Goal: Task Accomplishment & Management: Complete application form

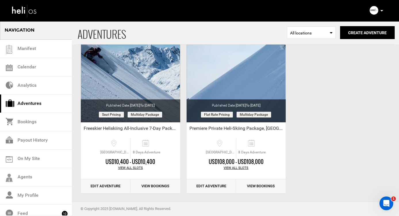
scroll to position [1121, 0]
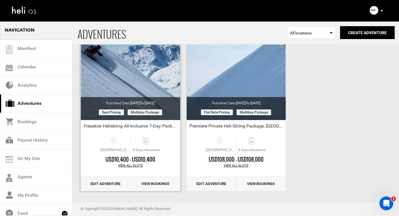
click at [99, 181] on link "Edit Adventure" at bounding box center [106, 184] width 50 height 14
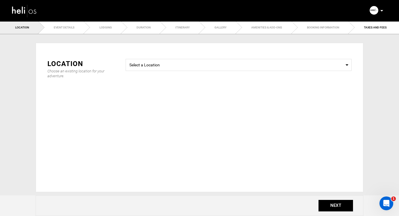
type input "8"
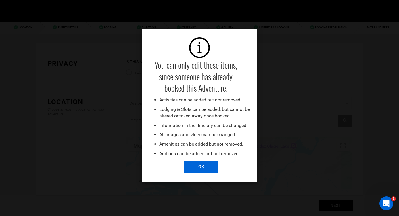
click at [198, 166] on input "OK" at bounding box center [201, 167] width 34 height 11
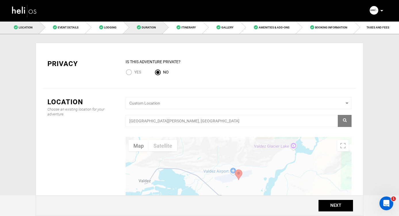
click at [146, 26] on span "Duration" at bounding box center [149, 27] width 14 height 3
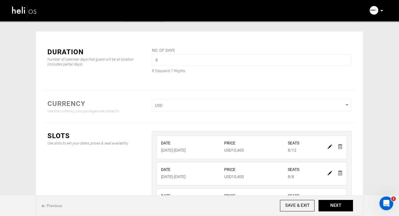
scroll to position [15, 0]
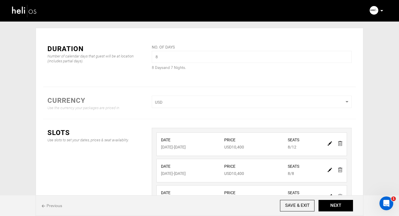
click at [329, 145] on img at bounding box center [330, 143] width 4 height 4
type input "[DATE]"
type input "10400"
type input "12"
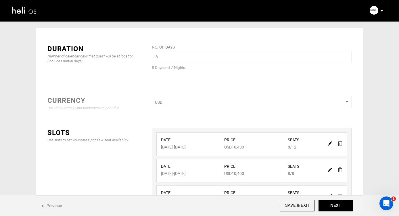
type input "8"
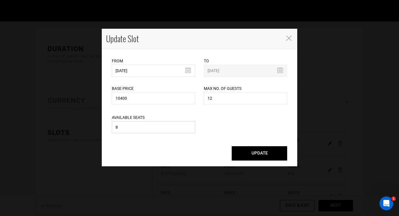
drag, startPoint x: 137, startPoint y: 129, endPoint x: 90, endPoint y: 129, distance: 46.8
click at [90, 129] on div "Update Slot From [DATE] Please select start date. Start date already exists, pl…" at bounding box center [199, 108] width 399 height 216
type input "4"
click at [258, 156] on button "UPDATE" at bounding box center [259, 153] width 55 height 14
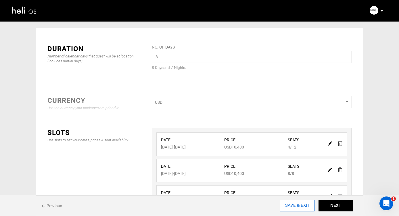
click at [291, 209] on input "SAVE & EXIT" at bounding box center [297, 205] width 34 height 11
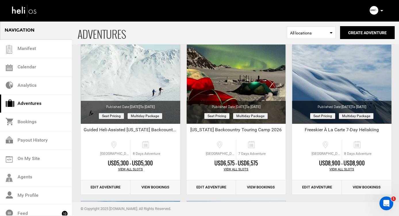
scroll to position [938, 0]
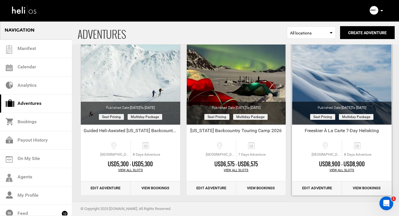
click at [321, 187] on link "Edit Adventure" at bounding box center [317, 188] width 50 height 14
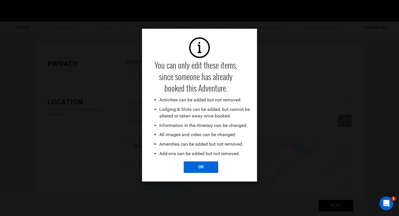
click at [203, 166] on input "OK" at bounding box center [201, 167] width 34 height 11
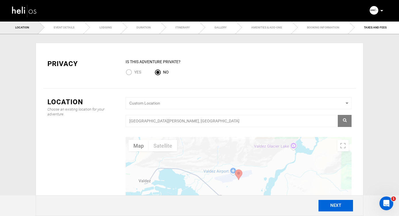
click at [327, 205] on button "NEXT" at bounding box center [335, 205] width 34 height 11
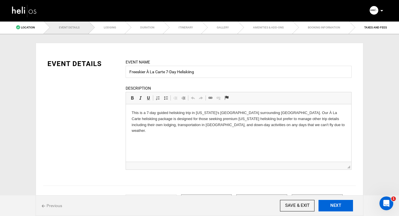
click at [327, 205] on button "NEXT" at bounding box center [335, 205] width 34 height 11
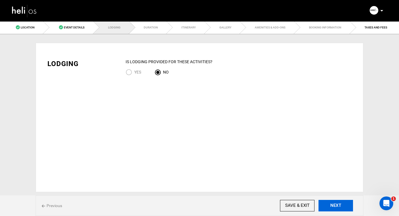
click at [327, 205] on button "NEXT" at bounding box center [335, 205] width 34 height 11
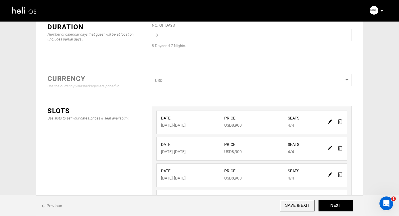
scroll to position [36, 0]
click at [341, 122] on img at bounding box center [340, 122] width 4 height 5
click at [291, 204] on input "SAVE & EXIT" at bounding box center [297, 205] width 34 height 11
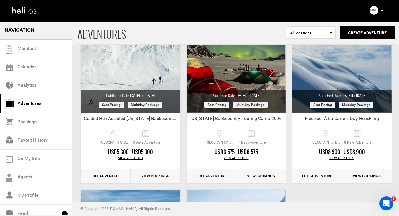
scroll to position [950, 0]
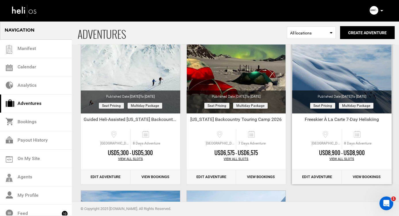
click at [309, 177] on link "Edit Adventure" at bounding box center [317, 177] width 50 height 14
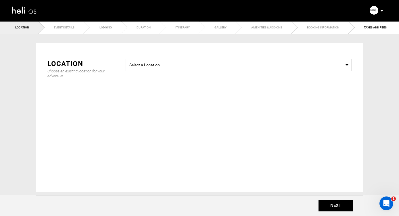
type input "8"
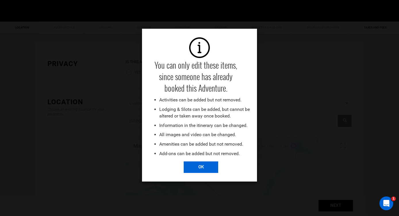
click at [208, 168] on input "OK" at bounding box center [201, 167] width 34 height 11
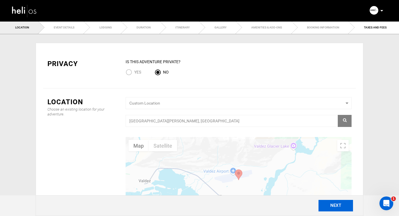
click at [333, 205] on button "NEXT" at bounding box center [335, 205] width 34 height 11
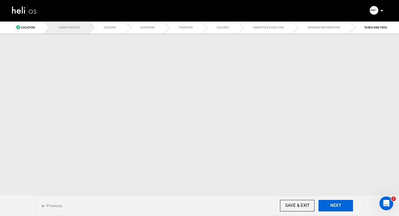
click at [333, 205] on button "NEXT" at bounding box center [335, 205] width 34 height 11
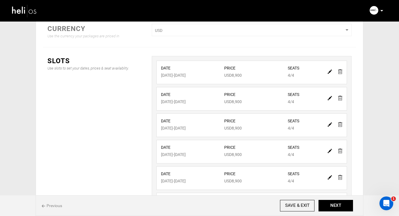
scroll to position [163, 0]
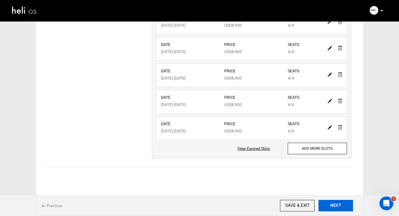
click at [331, 206] on button "NEXT" at bounding box center [335, 205] width 34 height 11
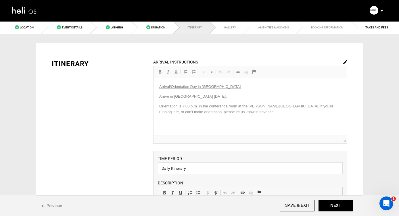
click at [54, 206] on span "Previous" at bounding box center [52, 206] width 20 height 6
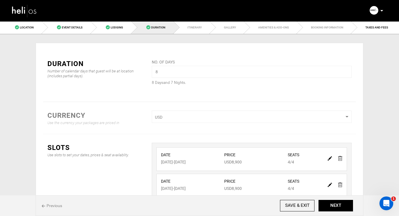
scroll to position [163, 0]
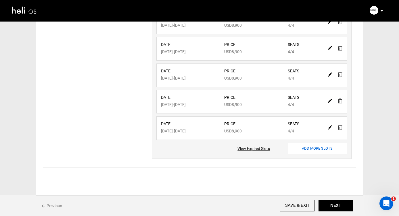
click at [310, 149] on input "ADD MORE SLOTS" at bounding box center [317, 148] width 59 height 11
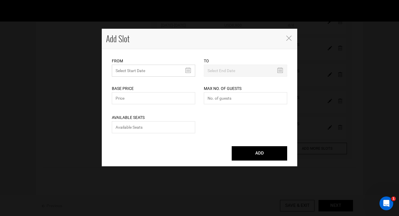
click at [188, 70] on input "text" at bounding box center [153, 71] width 83 height 12
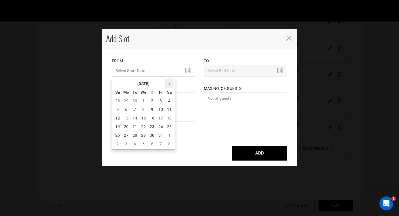
click at [170, 81] on th "»" at bounding box center [169, 83] width 9 height 9
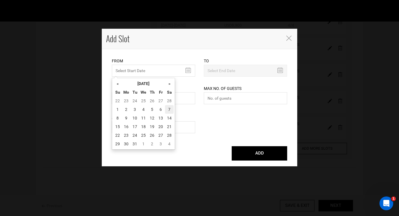
click at [170, 108] on td "7" at bounding box center [169, 109] width 9 height 9
type input "[DATE]"
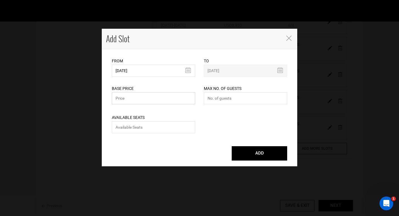
click at [157, 99] on input "text" at bounding box center [153, 98] width 83 height 12
type input "8900"
click at [251, 100] on input "number" at bounding box center [245, 98] width 83 height 12
type input "4"
click at [130, 128] on input "number" at bounding box center [153, 127] width 83 height 12
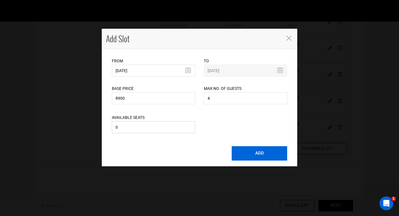
type input "0"
click at [261, 153] on button "ADD" at bounding box center [259, 153] width 55 height 14
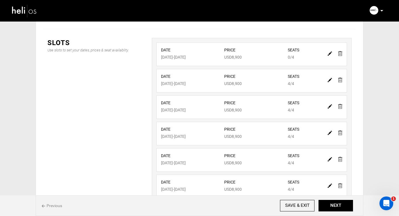
scroll to position [102, 0]
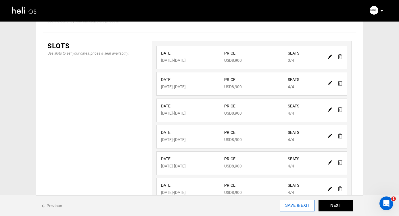
click at [292, 205] on input "SAVE & EXIT" at bounding box center [297, 205] width 34 height 11
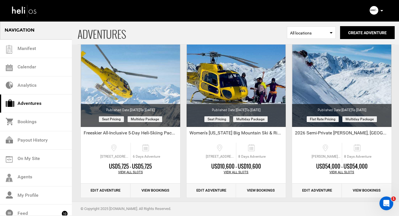
scroll to position [760, 0]
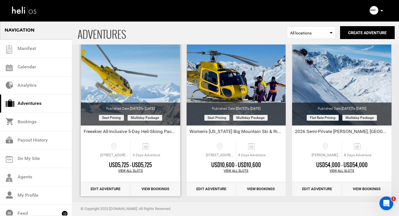
click at [107, 188] on link "Edit Adventure" at bounding box center [106, 189] width 50 height 14
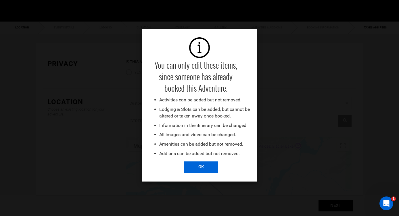
click at [202, 168] on input "OK" at bounding box center [201, 167] width 34 height 11
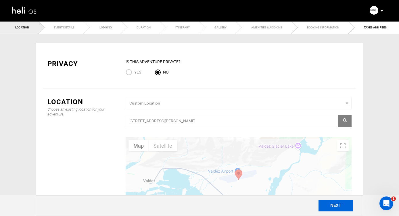
click at [333, 206] on button "NEXT" at bounding box center [335, 205] width 34 height 11
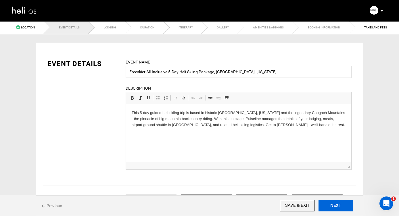
click at [333, 206] on button "NEXT" at bounding box center [335, 205] width 34 height 11
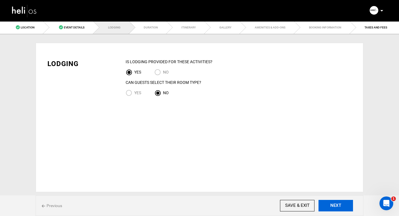
click at [333, 206] on button "NEXT" at bounding box center [335, 205] width 34 height 11
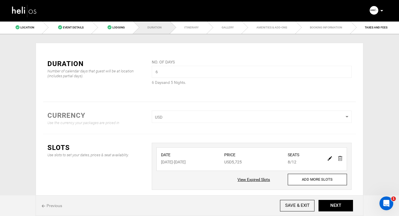
click at [329, 158] on img at bounding box center [330, 158] width 4 height 4
type input "[DATE]"
type input "5725"
type input "12"
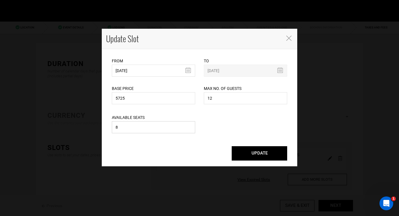
drag, startPoint x: 129, startPoint y: 127, endPoint x: 99, endPoint y: 128, distance: 30.2
click at [99, 128] on div "Update Slot From [DATE] Please select start date. Start date already exists, pl…" at bounding box center [199, 108] width 399 height 216
type input "0"
click at [257, 155] on button "UPDATE" at bounding box center [259, 153] width 55 height 14
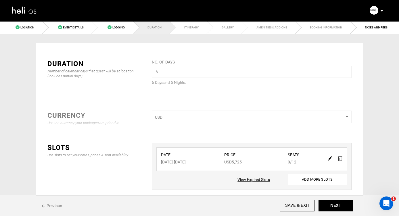
click at [328, 159] on img at bounding box center [330, 158] width 4 height 4
type input "[DATE]"
type input "5725"
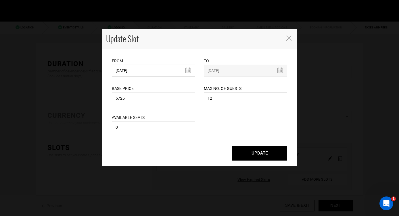
drag, startPoint x: 218, startPoint y: 97, endPoint x: 194, endPoint y: 97, distance: 23.3
click at [194, 97] on div "Base Price 5725 Please enter a valid total price. Max No. of Guests 12 Maximum …" at bounding box center [199, 91] width 184 height 29
type input "4"
click at [256, 155] on button "UPDATE" at bounding box center [259, 153] width 55 height 14
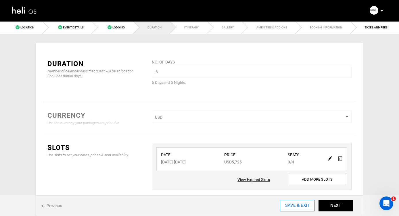
click at [297, 206] on input "SAVE & EXIT" at bounding box center [297, 205] width 34 height 11
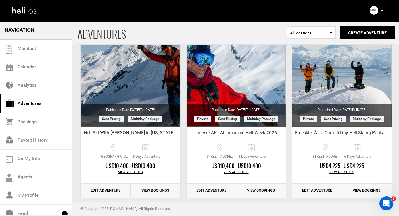
scroll to position [581, 0]
click at [312, 189] on link "Edit Adventure" at bounding box center [317, 190] width 50 height 14
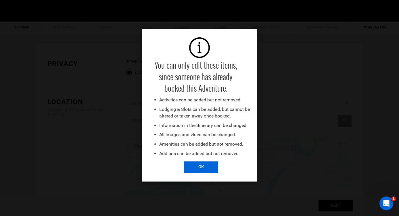
click at [205, 167] on input "OK" at bounding box center [201, 167] width 34 height 11
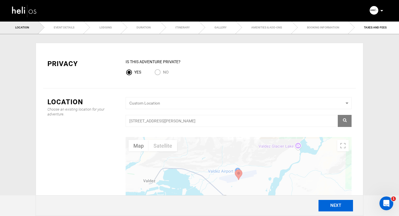
click at [328, 206] on button "NEXT" at bounding box center [335, 205] width 34 height 11
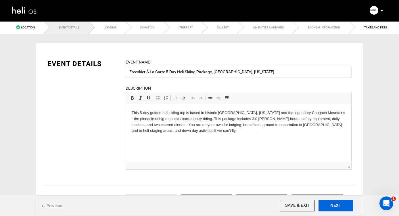
click at [328, 206] on button "NEXT" at bounding box center [335, 205] width 34 height 11
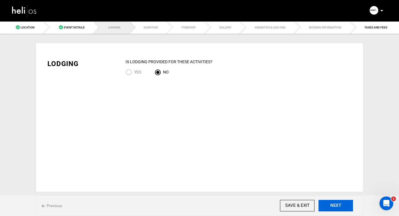
click at [328, 206] on button "NEXT" at bounding box center [335, 205] width 34 height 11
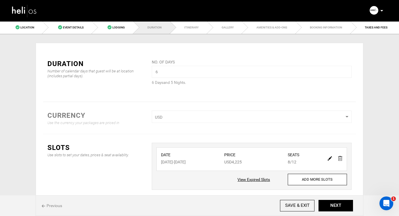
click at [329, 159] on img at bounding box center [330, 158] width 4 height 4
type input "[DATE]"
type input "4225"
type input "12"
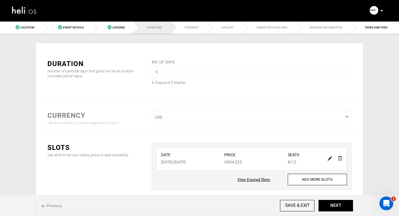
type input "8"
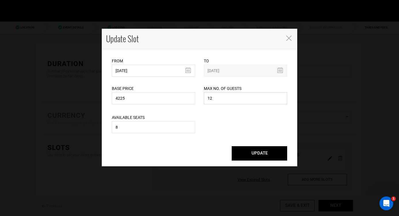
click at [220, 100] on input "12" at bounding box center [245, 98] width 83 height 12
type input "1"
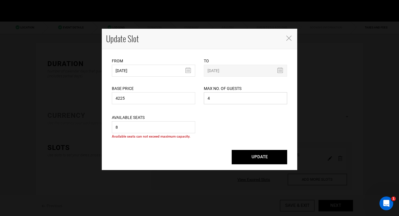
type input "4"
drag, startPoint x: 149, startPoint y: 127, endPoint x: 93, endPoint y: 126, distance: 56.0
click at [93, 126] on div "Update Slot From [DATE] Please select start date. Start date already exists, pl…" at bounding box center [199, 108] width 399 height 216
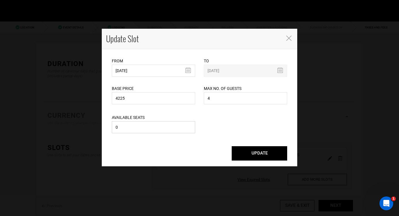
type input "0"
click at [255, 155] on button "UPDATE" at bounding box center [259, 153] width 55 height 14
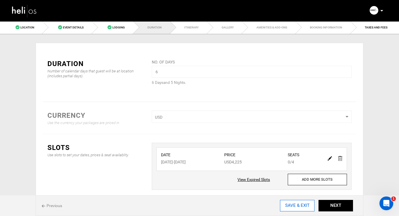
click at [294, 206] on input "SAVE & EXIT" at bounding box center [297, 205] width 34 height 11
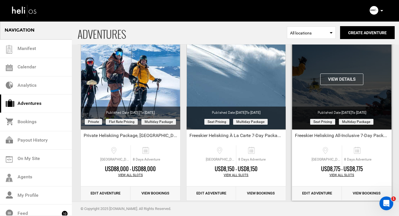
scroll to position [223, 0]
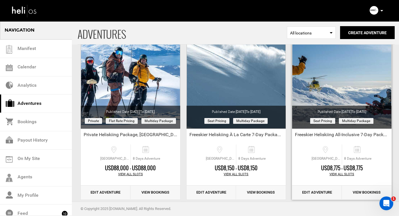
click at [320, 193] on link "Edit Adventure" at bounding box center [317, 193] width 50 height 14
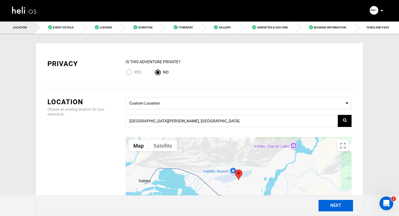
click at [336, 205] on button "NEXT" at bounding box center [335, 205] width 34 height 11
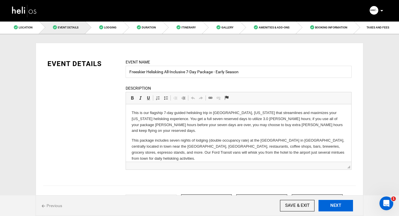
click at [336, 205] on button "NEXT" at bounding box center [335, 205] width 34 height 11
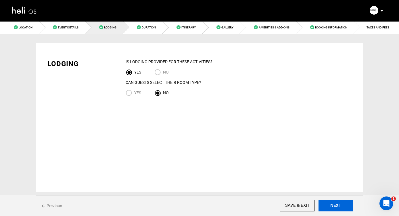
click at [336, 205] on button "NEXT" at bounding box center [335, 205] width 34 height 11
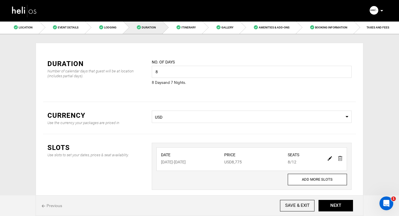
click at [329, 158] on img at bounding box center [330, 158] width 4 height 4
type input "[DATE]"
type input "8775"
type input "12"
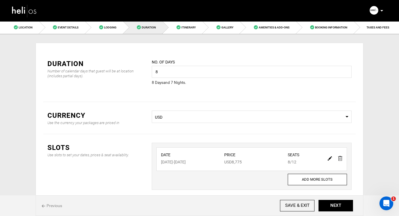
type input "8"
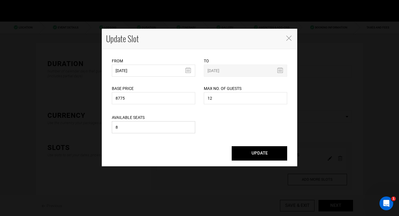
drag, startPoint x: 129, startPoint y: 128, endPoint x: 95, endPoint y: 125, distance: 34.9
click at [95, 125] on div "Update Slot From [DATE] Please select start date. Start date already exists, pl…" at bounding box center [199, 108] width 399 height 216
type input "4"
click at [212, 99] on input "12" at bounding box center [245, 98] width 83 height 12
click at [259, 153] on button "UPDATE" at bounding box center [259, 153] width 55 height 14
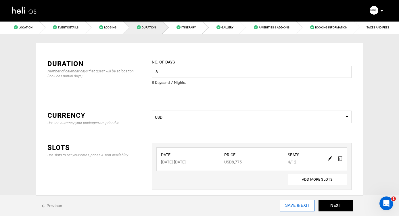
click at [296, 206] on input "SAVE & EXIT" at bounding box center [297, 205] width 34 height 11
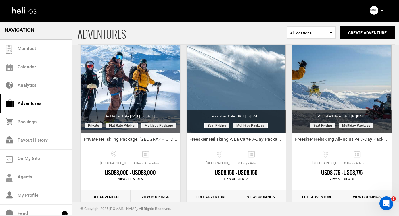
scroll to position [220, 0]
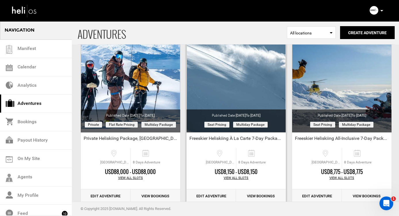
click at [209, 196] on link "Edit Adventure" at bounding box center [212, 196] width 50 height 14
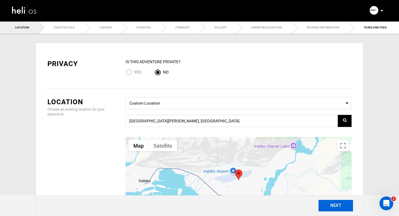
click at [334, 207] on button "NEXT" at bounding box center [335, 205] width 34 height 11
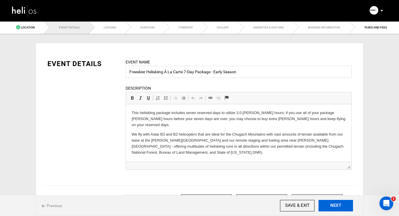
click at [334, 207] on button "NEXT" at bounding box center [335, 205] width 34 height 11
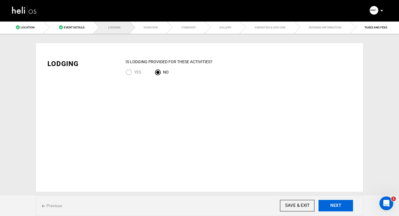
click at [334, 207] on button "NEXT" at bounding box center [335, 205] width 34 height 11
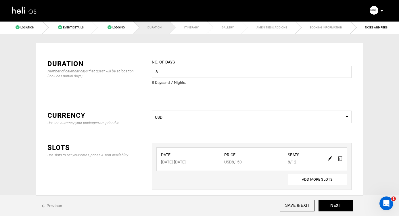
click at [329, 158] on img at bounding box center [330, 158] width 4 height 4
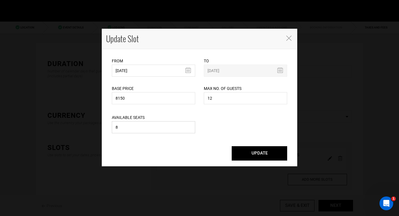
drag, startPoint x: 141, startPoint y: 125, endPoint x: 110, endPoint y: 128, distance: 31.1
click at [109, 128] on div "Available Seats 8 Please enter available seats. Available seats can not exceed …" at bounding box center [153, 120] width 92 height 29
drag, startPoint x: 124, startPoint y: 128, endPoint x: 109, endPoint y: 126, distance: 14.7
click at [109, 126] on div "Available Seats 8 Please enter available seats. Available seats can not exceed …" at bounding box center [153, 120] width 92 height 29
type input "4"
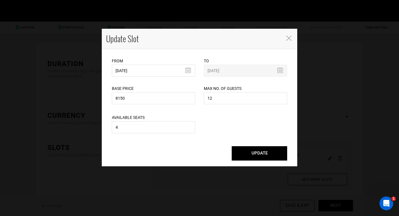
click at [255, 155] on button "UPDATE" at bounding box center [259, 153] width 55 height 14
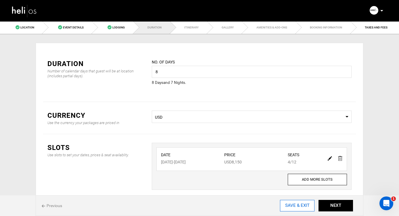
click at [297, 207] on input "SAVE & EXIT" at bounding box center [297, 205] width 34 height 11
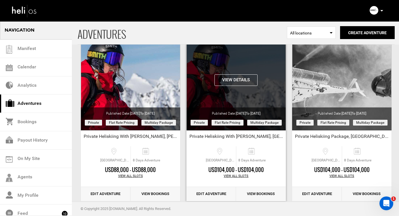
scroll to position [43, 0]
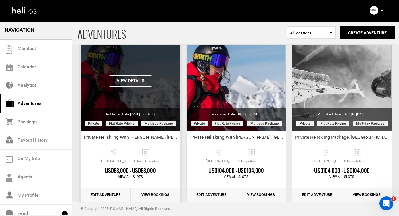
click at [135, 84] on button "View Details" at bounding box center [130, 80] width 43 height 11
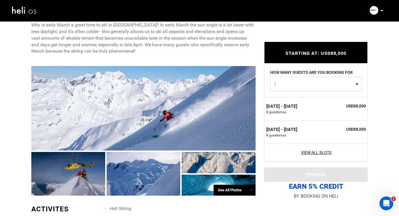
scroll to position [328, 0]
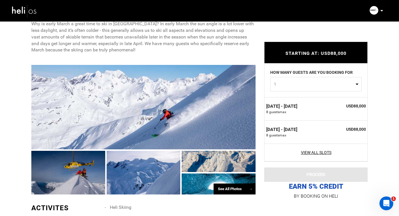
click at [226, 190] on div "See All Photos →" at bounding box center [235, 189] width 42 height 11
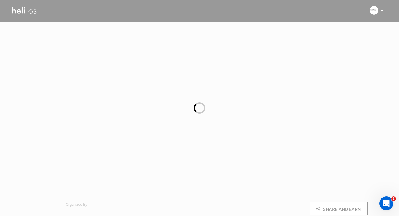
scroll to position [328, 0]
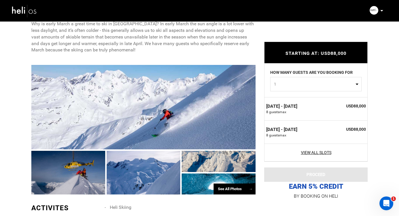
click at [200, 183] on div at bounding box center [219, 184] width 74 height 21
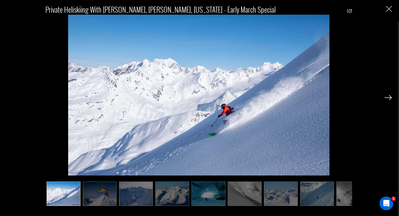
click at [389, 98] on img at bounding box center [388, 97] width 7 height 5
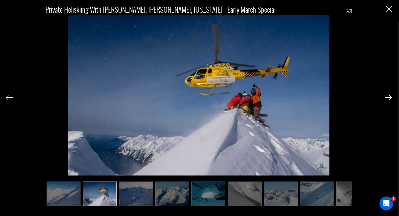
click at [389, 98] on img at bounding box center [388, 97] width 7 height 5
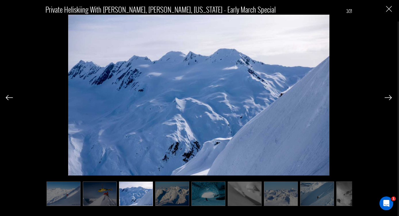
click at [389, 98] on img at bounding box center [388, 97] width 7 height 5
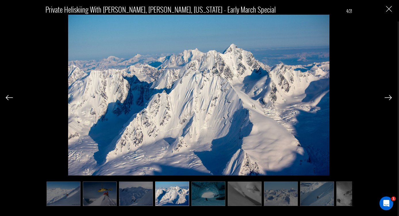
click at [389, 98] on img at bounding box center [388, 97] width 7 height 5
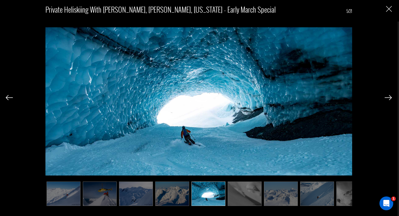
scroll to position [0, 29]
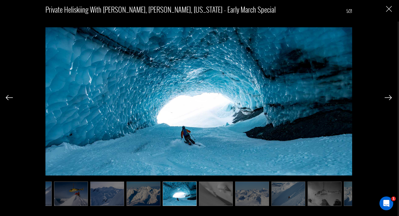
click at [389, 98] on img at bounding box center [388, 97] width 7 height 5
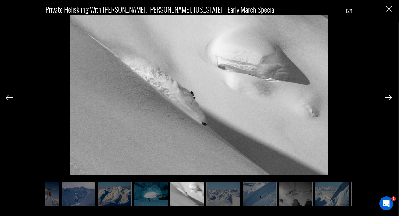
scroll to position [0, 57]
click at [389, 98] on img at bounding box center [388, 97] width 7 height 5
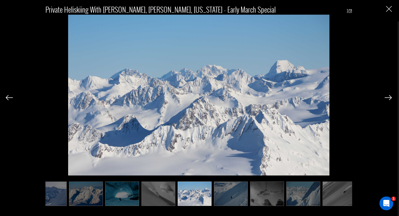
scroll to position [0, 86]
click at [389, 98] on img at bounding box center [388, 97] width 7 height 5
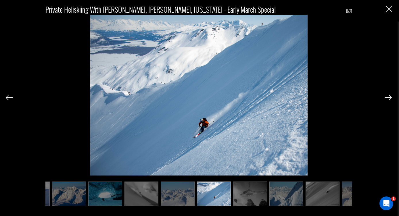
scroll to position [0, 115]
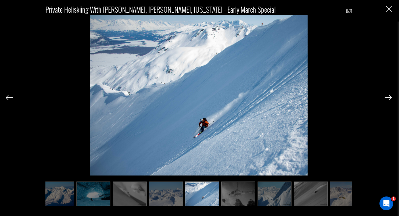
click at [389, 97] on img at bounding box center [388, 97] width 7 height 5
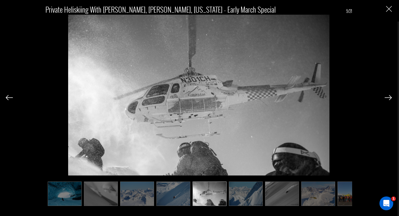
scroll to position [0, 144]
click at [389, 97] on img at bounding box center [388, 97] width 7 height 5
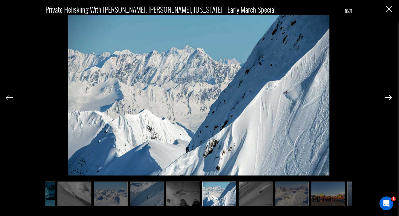
scroll to position [0, 172]
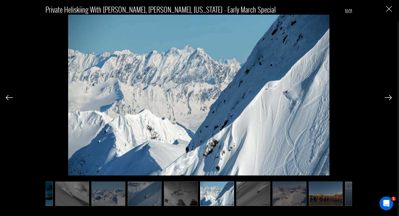
click at [389, 97] on img at bounding box center [388, 97] width 7 height 5
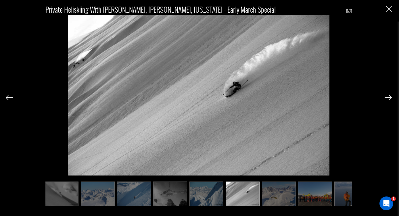
scroll to position [0, 201]
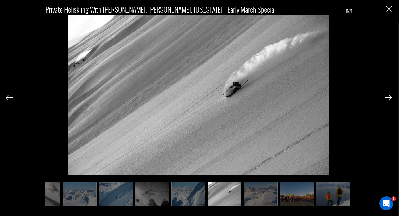
click at [389, 97] on img at bounding box center [388, 97] width 7 height 5
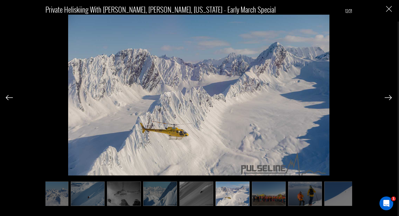
scroll to position [0, 230]
click at [389, 97] on img at bounding box center [388, 97] width 7 height 5
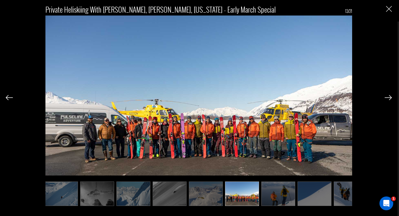
scroll to position [0, 259]
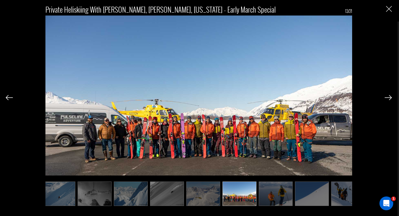
click at [389, 97] on img at bounding box center [388, 97] width 7 height 5
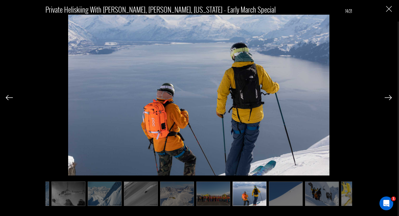
scroll to position [0, 287]
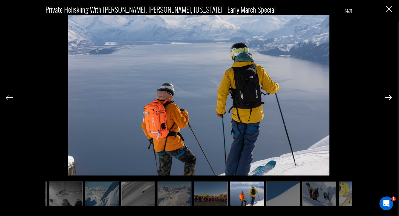
click at [389, 97] on img at bounding box center [388, 97] width 7 height 5
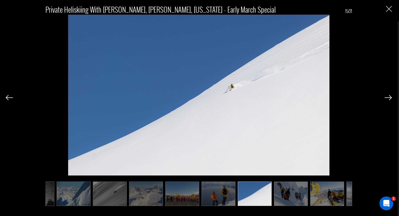
click at [389, 97] on img at bounding box center [388, 97] width 7 height 5
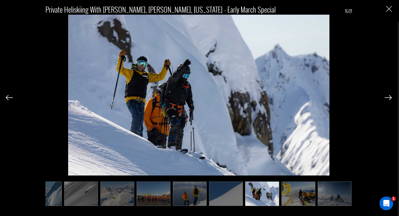
scroll to position [0, 345]
click at [389, 97] on img at bounding box center [388, 97] width 7 height 5
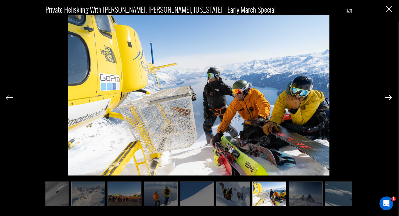
click at [389, 97] on img at bounding box center [388, 97] width 7 height 5
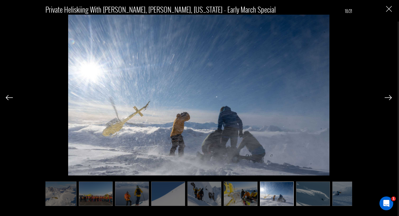
scroll to position [0, 402]
click at [389, 97] on img at bounding box center [388, 97] width 7 height 5
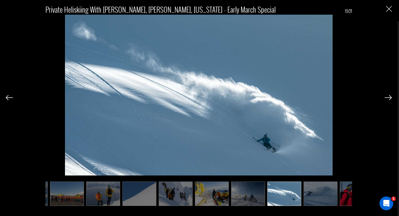
click at [389, 97] on img at bounding box center [388, 97] width 7 height 5
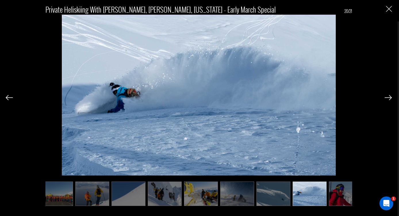
scroll to position [0, 454]
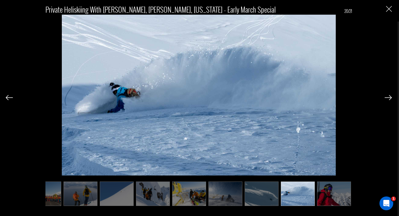
click at [389, 97] on img at bounding box center [388, 97] width 7 height 5
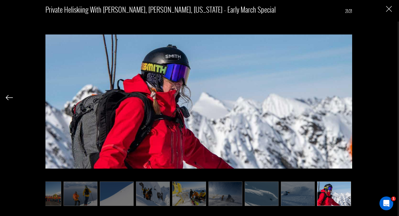
click at [387, 14] on div "Private Heliskiing With [PERSON_NAME], [PERSON_NAME], [US_STATE] - Early March …" at bounding box center [199, 102] width 386 height 205
click at [388, 10] on img "Close" at bounding box center [389, 9] width 6 height 6
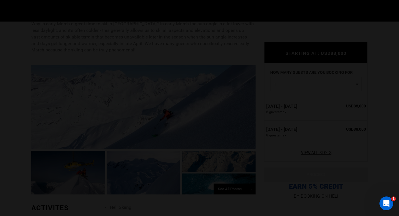
scroll to position [0, 0]
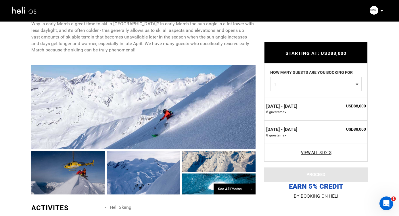
click at [318, 111] on span "8 guest s [PERSON_NAME]" at bounding box center [295, 112] width 58 height 5
click at [297, 106] on label "[DATE] - [DATE]" at bounding box center [281, 106] width 31 height 7
click at [310, 111] on span "8 guest s [PERSON_NAME]" at bounding box center [295, 112] width 58 height 5
click at [308, 153] on link "View All Slots" at bounding box center [316, 153] width 100 height 6
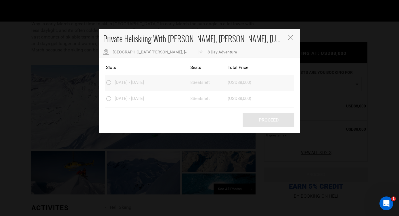
click at [128, 79] on div "Slots [DATE] - [DATE] Seats 8 Seat s left Guests (USD88,000)" at bounding box center [200, 83] width 190 height 16
click at [288, 38] on icon "Close" at bounding box center [290, 37] width 5 height 5
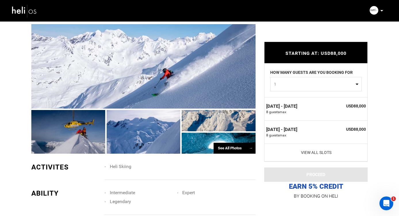
scroll to position [370, 0]
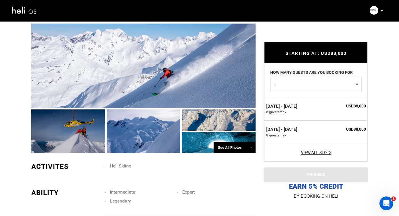
click at [281, 129] on label "[DATE] - [DATE]" at bounding box center [281, 129] width 31 height 7
click at [322, 108] on div "[DATE] - [DATE] 8 guest s [PERSON_NAME]" at bounding box center [295, 108] width 58 height 11
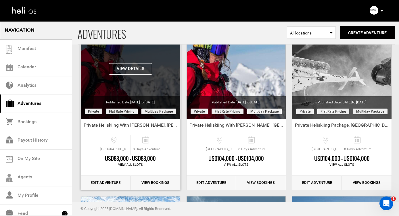
scroll to position [51, 0]
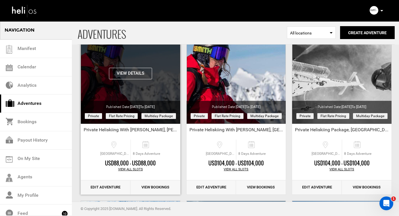
click at [129, 74] on button "View Details" at bounding box center [130, 73] width 43 height 11
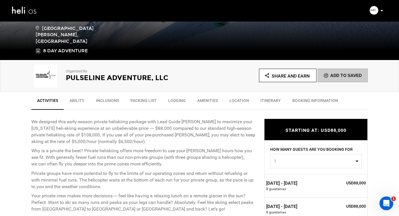
scroll to position [171, 0]
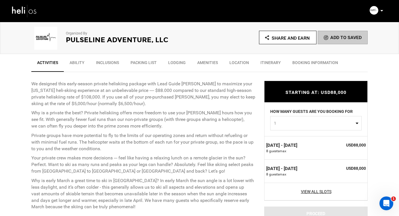
click at [356, 122] on button "1" at bounding box center [315, 123] width 91 height 14
click at [276, 167] on link "4" at bounding box center [315, 168] width 91 height 10
select select "4"
click at [313, 148] on div "[DATE] - [DATE] 8 guest s [PERSON_NAME]" at bounding box center [295, 147] width 58 height 11
click at [314, 92] on span "STARTING AT: USD88,000" at bounding box center [315, 92] width 61 height 5
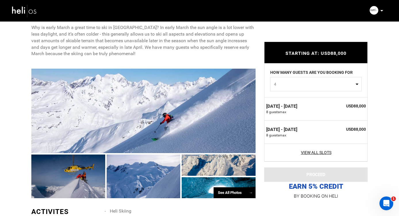
scroll to position [325, 0]
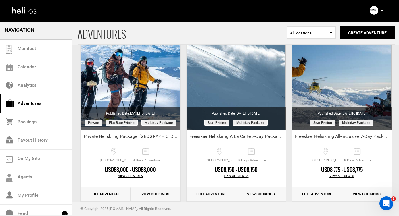
scroll to position [228, 0]
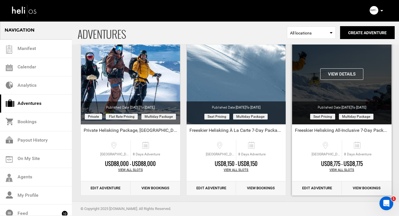
click at [343, 76] on button "View Details" at bounding box center [341, 73] width 43 height 11
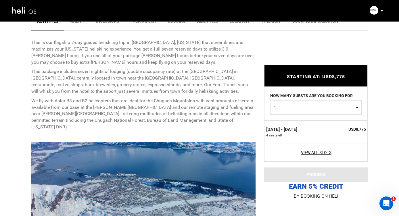
scroll to position [213, 0]
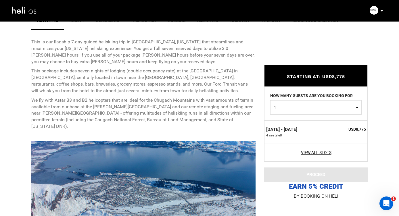
click at [293, 136] on span "4 seat s left" at bounding box center [295, 135] width 58 height 5
click at [293, 153] on link "View All Slots" at bounding box center [316, 153] width 100 height 6
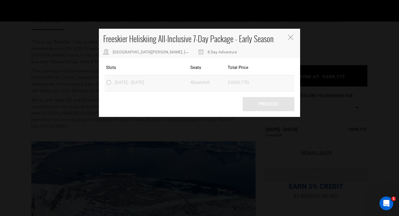
click at [107, 82] on label "[DATE] - [DATE]" at bounding box center [125, 83] width 39 height 7
click at [290, 36] on icon "Close" at bounding box center [290, 37] width 5 height 5
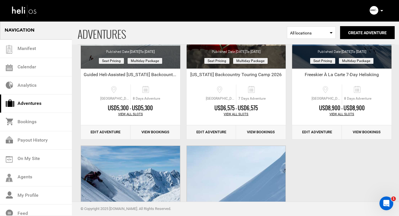
scroll to position [993, 0]
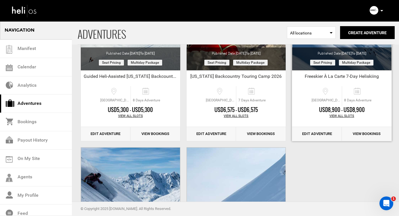
click at [306, 134] on link "Edit Adventure" at bounding box center [317, 134] width 50 height 14
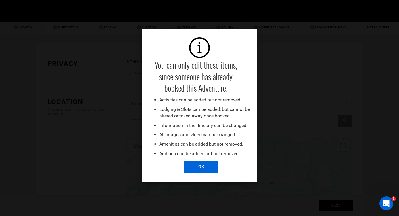
click at [203, 168] on input "OK" at bounding box center [201, 167] width 34 height 11
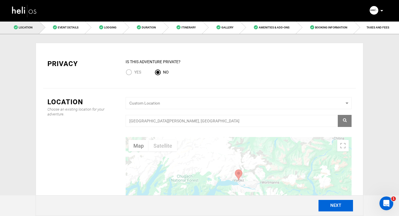
click at [338, 202] on button "NEXT" at bounding box center [335, 205] width 34 height 11
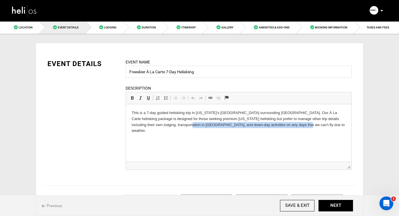
drag, startPoint x: 293, startPoint y: 124, endPoint x: 176, endPoint y: 127, distance: 117.6
click at [176, 127] on p "This is a 7-day guided heliskiing trip in [US_STATE]'s [GEOGRAPHIC_DATA] surrou…" at bounding box center [239, 122] width 214 height 24
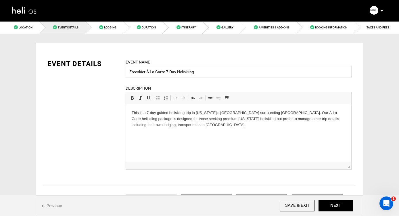
click at [131, 124] on html "This is a 7-day guided heliskiing trip in Alaska's Chugach Mountains surroundin…" at bounding box center [238, 118] width 225 height 29
click at [172, 126] on p "This is a 7-day guided heliskiing trip in Alaska's Chugach Mountains surroundin…" at bounding box center [239, 119] width 214 height 18
click at [316, 119] on p "This is a 7-day guided heliskiing trip in Alaska's Chugach Mountains surroundin…" at bounding box center [239, 119] width 214 height 18
drag, startPoint x: 157, startPoint y: 126, endPoint x: 248, endPoint y: 230, distance: 138.1
click at [126, 125] on html "This is a 7-day guided heliskiing trip in Alaska's Chugach Mountains surroundin…" at bounding box center [238, 118] width 225 height 29
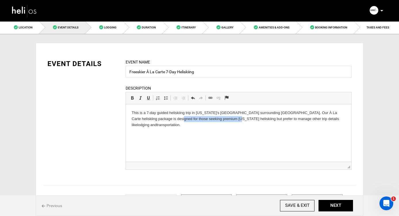
drag, startPoint x: 220, startPoint y: 119, endPoint x: 163, endPoint y: 120, distance: 56.9
click at [163, 120] on p "This is a 7-day guided heliskiing trip in Alaska's Chugach Mountains surroundin…" at bounding box center [239, 119] width 214 height 18
click at [185, 120] on p "This is a 7-day guided heliskiing trip in Alaska's Chugach Mountains surroundin…" at bounding box center [239, 119] width 214 height 18
click at [210, 120] on p "This is a 7-day guided heliskiing trip in Alaska's Chugach Mountains surroundin…" at bounding box center [239, 119] width 214 height 18
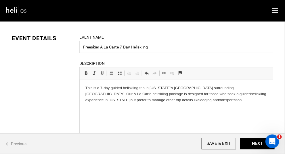
scroll to position [21, 0]
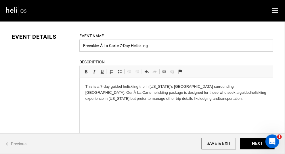
click at [154, 46] on input "Freeskier À La Carte 7-Day Heliskiing" at bounding box center [176, 46] width 194 height 12
type input "Freeskier À La Carte 7-Day Heliskiing - Valdez, Alaska"
click at [191, 100] on p "This is a 7-day guided heliskiing trip in Alaska's Chugach Mountains surroundin…" at bounding box center [176, 93] width 182 height 18
drag, startPoint x: 219, startPoint y: 86, endPoint x: 199, endPoint y: 87, distance: 20.4
click at [199, 87] on p "This is a 7-day guided heliskiing trip in Alaska's Chugach Mountains surroundin…" at bounding box center [176, 93] width 182 height 18
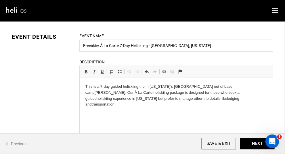
click at [238, 87] on p "This is a 7-day guided heliskiing trip in Alaska's Chugach Mountains out of bas…" at bounding box center [176, 96] width 182 height 24
click at [173, 92] on p "This is a 7-day guided heliskiing trip in Alaska's Chugach Mountains out of bas…" at bounding box center [176, 96] width 182 height 24
click at [178, 99] on p "This is a 7-day guided heliskiing trip in Alaska's Chugach Mountains out of bas…" at bounding box center [176, 96] width 182 height 24
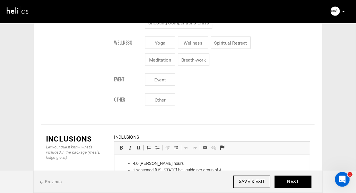
scroll to position [700, 0]
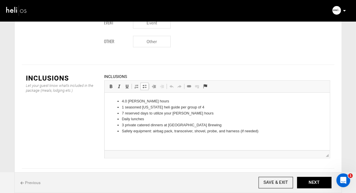
click at [143, 107] on li "1 seasoned [US_STATE] heli guide per group of 4" at bounding box center [217, 107] width 191 height 6
drag, startPoint x: 143, startPoint y: 107, endPoint x: 125, endPoint y: 106, distance: 17.5
click at [125, 106] on li "1 seasoned [US_STATE] heli guide per group of 4" at bounding box center [217, 107] width 191 height 6
click at [139, 120] on li "Daily lunches" at bounding box center [217, 119] width 191 height 6
click at [141, 107] on li "1 seasoned [US_STATE] heli guide per group of 4" at bounding box center [217, 107] width 191 height 6
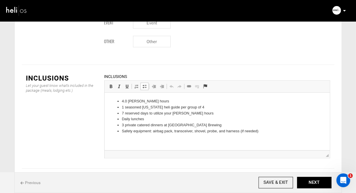
click at [195, 113] on li "7 reserved days to utilize your [PERSON_NAME] hours" at bounding box center [217, 113] width 191 height 6
click at [153, 120] on li "Daily lunches" at bounding box center [217, 119] width 191 height 6
click at [205, 124] on li "3 private catered dinners at [GEOGRAPHIC_DATA] Brewing" at bounding box center [217, 125] width 191 height 6
click at [203, 126] on li "3 private catered dinners at Growler Bay Brewing - includes" at bounding box center [217, 125] width 191 height 6
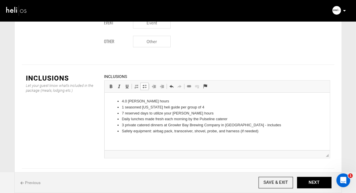
click at [257, 125] on li "3 private catered dinners at Growler Bay Brewing Company in Valdez - includes" at bounding box center [217, 125] width 191 height 6
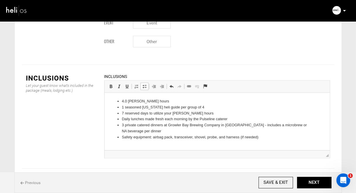
click at [138, 125] on li "3 private catered dinners at Growler Bay Brewing Company in Valdez - includes a…" at bounding box center [217, 128] width 191 height 12
click at [268, 135] on li "Safety equipment: airbag pack, transceiver, shovel, probe, and harness (if need…" at bounding box center [217, 137] width 191 height 6
click at [153, 137] on li "Safety equipment: airbag pack, transceiver, shovel, probe, and harness (if need…" at bounding box center [217, 137] width 191 height 6
drag, startPoint x: 271, startPoint y: 137, endPoint x: 248, endPoint y: 137, distance: 22.4
click at [248, 137] on li "Safety equipment: ARVA airbag pack, transceiver, shovel, probe, and harness (if…" at bounding box center [217, 137] width 191 height 6
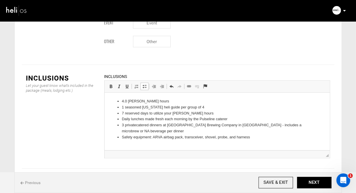
click at [275, 138] on li "Safety equipment: ARVA airbag pack, transceiver, shovel, probe, and harness" at bounding box center [217, 137] width 191 height 6
click at [257, 138] on li "Safety equipment: ARVA airbag pack, transceiver, shovel, probe, and harness" at bounding box center [217, 137] width 191 height 6
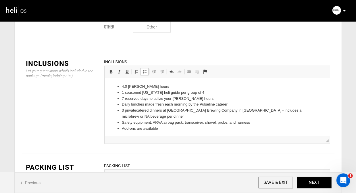
scroll to position [713, 0]
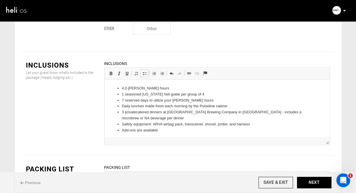
click at [162, 89] on li "4.0 [PERSON_NAME] hours" at bounding box center [217, 88] width 191 height 6
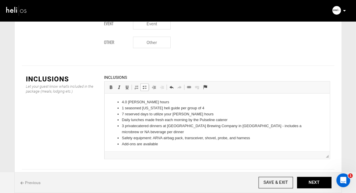
click at [196, 114] on li "7 reserved days to utilize your [PERSON_NAME] hours" at bounding box center [217, 114] width 191 height 6
click at [148, 114] on li "7 reserved days to utilize your [PERSON_NAME] hours" at bounding box center [217, 114] width 191 height 6
click at [216, 111] on li "7 reserved days to utilize your Hobbs hours" at bounding box center [217, 114] width 191 height 6
click at [147, 115] on li "7 reserved days to utilize your Hobbs hours" at bounding box center [217, 114] width 191 height 6
click at [253, 139] on li "Safety equipment: ARVA airbag pack, transceiver, shovel, probe, and harness" at bounding box center [217, 138] width 191 height 6
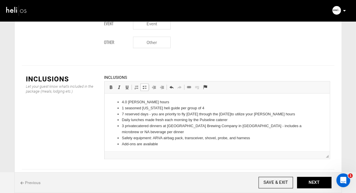
click at [267, 114] on li "7 reserved days - you are priority to fly Sunday through the next Saturday to u…" at bounding box center [217, 114] width 191 height 6
click at [305, 114] on li "7 reserved days - you are priority to fly Sunday through the next Saturday to u…" at bounding box center [217, 114] width 191 height 6
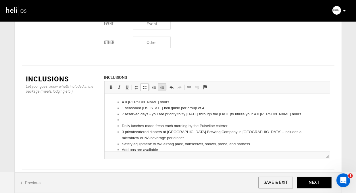
click at [163, 85] on span at bounding box center [162, 87] width 5 height 5
click at [166, 120] on li "Extra Hobbs: if you keep flying beyond 4.0 Hours" at bounding box center [217, 120] width 168 height 6
click at [239, 119] on li "Extra Hobbs: if you want to keep flying beyond 4.0 Hours" at bounding box center [217, 120] width 168 height 6
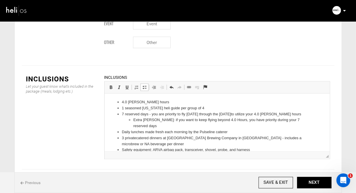
click at [227, 120] on li "Extra Hobbs: if you want to keep flying beyond 4.0 Hours, you have priority dur…" at bounding box center [217, 123] width 168 height 12
click at [220, 120] on li "Extra Hobbs: if you want to keep flying beyond 4.0 Hours, you have priority dur…" at bounding box center [217, 123] width 168 height 12
click at [204, 136] on li "3 private catered dinners at Growler Bay Brewing Company in Valdez - includes a…" at bounding box center [217, 141] width 191 height 12
click at [154, 102] on li "4.0 [PERSON_NAME] hours" at bounding box center [217, 102] width 191 height 6
drag, startPoint x: 201, startPoint y: 107, endPoint x: 95, endPoint y: 109, distance: 105.2
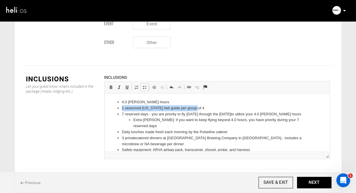
click at [104, 109] on html "4.0 Hobbs hours 1 seasoned Alaska heli guide per group of 4 7 reserved days - y…" at bounding box center [216, 128] width 225 height 71
copy li "1 seasoned [US_STATE] heli guide per group of 4"
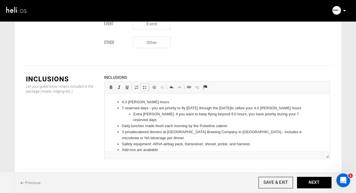
click at [145, 121] on li "Extra Hobbs: if you want to keep flying beyond 4.0 h ours, you have priority du…" at bounding box center [217, 117] width 168 height 12
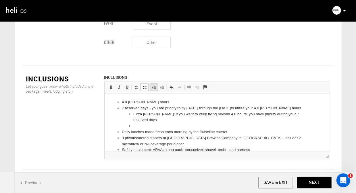
click at [154, 85] on span at bounding box center [154, 87] width 5 height 5
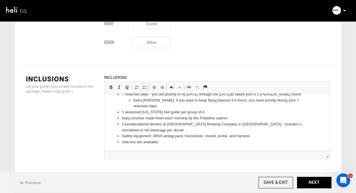
click at [202, 112] on li "1 seasoned [US_STATE] heli guide per group of 4" at bounding box center [217, 112] width 191 height 6
click at [130, 117] on li "Daily lunches made fresh each morning by the Pulseline caterer" at bounding box center [217, 118] width 191 height 6
click at [142, 130] on li "3 private catered dinners at Growler Bay Brewing Company in Valdez - includes a…" at bounding box center [217, 127] width 191 height 12
click at [164, 124] on li "3 private catered dinners at Growler Bay Brewing Company in Valdez - includes a…" at bounding box center [217, 127] width 191 height 12
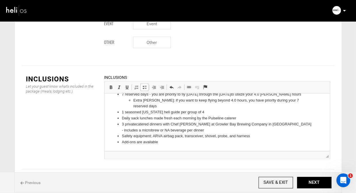
click at [293, 124] on li "3 private catered dinners with Chef Matt Kress at Growler Bay Brewing Company i…" at bounding box center [217, 127] width 191 height 12
click at [169, 128] on li "3 private catered dinners with Chef Matt Kress at Growler Bay Brewing Company i…" at bounding box center [217, 127] width 191 height 12
click at [292, 124] on li "3 private catered dinners with Chef Matt Kress at Growler Bay Brewing Company i…" at bounding box center [217, 127] width 191 height 12
click at [191, 141] on li "Add-ons are available" at bounding box center [217, 142] width 191 height 6
click at [200, 129] on li "3 private catered dinners with Chef Matt Kress at Growler Bay Brewing Company i…" at bounding box center [217, 127] width 191 height 12
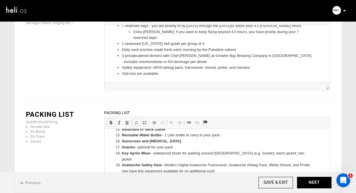
scroll to position [121, 0]
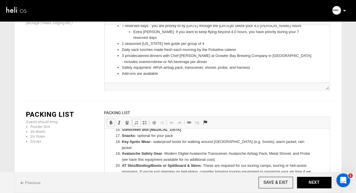
click at [122, 181] on strong "BCA Link or Rocky Talkie radio" at bounding box center [149, 183] width 55 height 4
click at [219, 180] on li "FRS Radion such as BCA Link or Rocky Talkie radio - (recommended - we have thes…" at bounding box center [217, 186] width 191 height 12
click at [245, 180] on li "FRS Radion such as BCA Link or Rocky Talkie radio - r ecommended - we have thes…" at bounding box center [217, 186] width 191 height 12
click at [151, 183] on li "FRS Radion such as BCA Link or Rocky Talkie radio - r ecommended, but we have t…" at bounding box center [217, 186] width 191 height 12
click at [263, 180] on li "FRS Radion such as BCA Link or Rocky Talkie radio - r ecommended, but we have t…" at bounding box center [217, 186] width 191 height 12
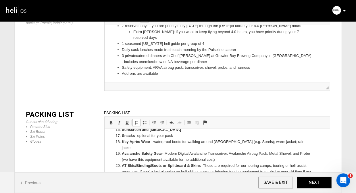
click at [137, 182] on li "FRS Radion such as BCA Link or Rocky Talkie radio - r ecommended, but our guide…" at bounding box center [217, 186] width 191 height 12
click at [276, 180] on li "FRS Radion such as BCA Link or Rocky Talkie radio - r ecommended, but our guide…" at bounding box center [217, 186] width 191 height 12
click at [165, 182] on li "FRS Radion such as BCA Link or Rocky Talkie radio - r ecommended, but our guide…" at bounding box center [217, 186] width 191 height 12
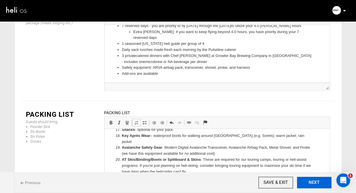
click at [313, 183] on button "NEXT" at bounding box center [314, 182] width 34 height 11
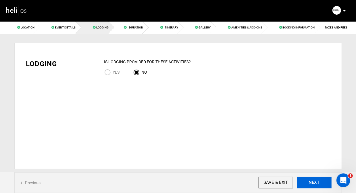
click at [313, 183] on button "NEXT" at bounding box center [314, 182] width 34 height 11
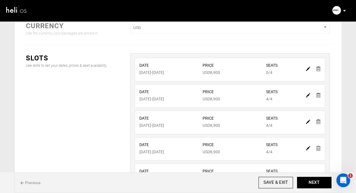
scroll to position [93, 0]
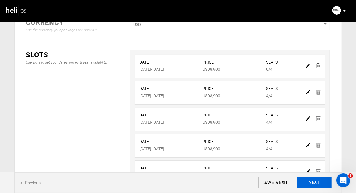
click at [311, 182] on button "NEXT" at bounding box center [314, 182] width 34 height 11
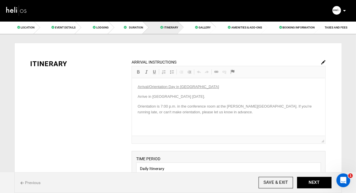
click at [324, 61] on img at bounding box center [323, 62] width 4 height 4
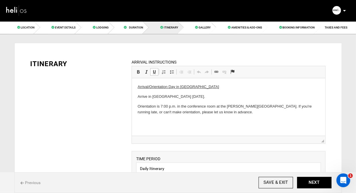
drag, startPoint x: 242, startPoint y: 112, endPoint x: 192, endPoint y: 103, distance: 50.5
click at [192, 103] on body "Arrival/Orientation Day in Valdez Arrive in Valdez on Saturday. Orientation is …" at bounding box center [229, 99] width 182 height 31
click at [232, 112] on p "Orientation is 7:00 p.m. in the conference room at the [PERSON_NAME][GEOGRAPHIC…" at bounding box center [229, 109] width 182 height 12
drag, startPoint x: 232, startPoint y: 112, endPoint x: 189, endPoint y: 107, distance: 44.0
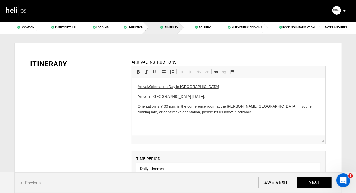
click at [189, 107] on p "Orientation is 7:00 p.m. in the conference room at the [PERSON_NAME][GEOGRAPHIC…" at bounding box center [229, 109] width 182 height 12
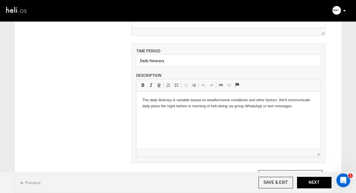
scroll to position [108, 0]
drag, startPoint x: 298, startPoint y: 107, endPoint x: 268, endPoint y: 107, distance: 29.9
click at [268, 107] on p "The daily itinerary is variable based on weather/snow conditions and other fact…" at bounding box center [228, 103] width 173 height 12
click at [246, 107] on p "The daily itinerary is variable based on weather/snow conditions and other fact…" at bounding box center [228, 103] width 173 height 12
click at [273, 106] on p "The daily itinerary is variable based on weather/snow conditions and other fact…" at bounding box center [228, 103] width 173 height 12
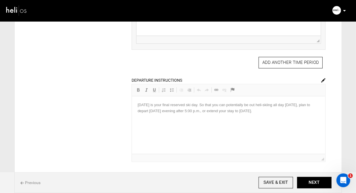
scroll to position [221, 0]
click at [324, 81] on img at bounding box center [323, 80] width 4 height 4
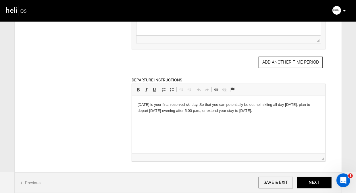
click at [275, 109] on p "[DATE] is your final reserved ski day. So that you can potentially be out heli-…" at bounding box center [229, 107] width 182 height 12
drag, startPoint x: 275, startPoint y: 109, endPoint x: 203, endPoint y: 105, distance: 71.7
click at [203, 105] on p "[DATE] is your final reserved ski day. So that you can potentially be out heli-…" at bounding box center [229, 107] width 182 height 12
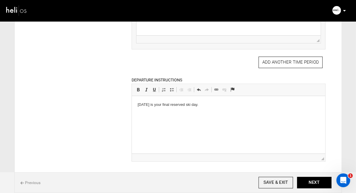
click at [174, 105] on p "Saturday is your final reserved ski day." at bounding box center [229, 104] width 182 height 6
click at [213, 106] on p "Saturday is your final full reserved ski day." at bounding box center [229, 104] width 182 height 6
click at [206, 105] on p "Saturday is your final full reserved ski day. We may potentially be out heliski…" at bounding box center [229, 104] width 182 height 6
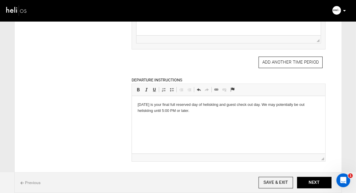
click at [196, 111] on p "Saturday is your final full reserved day of heliskiing and guest check out day …" at bounding box center [229, 107] width 182 height 12
click at [256, 105] on p "Saturday is your final full reserved day of heliskiing and guest check out day …" at bounding box center [229, 107] width 182 height 12
click at [263, 105] on p "Saturday is your final full reserved day of heliskiing and guest check out day …" at bounding box center [229, 107] width 182 height 12
click at [199, 113] on p "Saturday is your final full reserved day of heliskiing and guest check out day …" at bounding box center [229, 107] width 182 height 12
drag, startPoint x: 253, startPoint y: 110, endPoint x: 224, endPoint y: 111, distance: 29.3
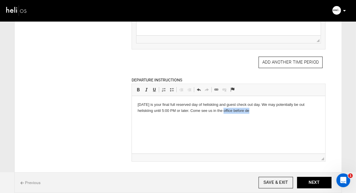
click at [224, 111] on p "Saturday is your final full reserved day of heliskiing and guest check out day …" at bounding box center [229, 107] width 182 height 12
drag, startPoint x: 243, startPoint y: 109, endPoint x: 190, endPoint y: 112, distance: 52.4
click at [190, 112] on p "Saturday is your final full reserved day of heliskiing and guest check out day …" at bounding box center [229, 107] width 182 height 12
click at [189, 112] on p "Saturday is your final full reserved day of heliskiing and guest check out day …" at bounding box center [229, 107] width 182 height 12
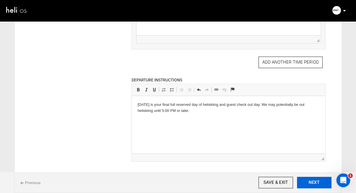
click at [312, 183] on button "NEXT" at bounding box center [314, 182] width 34 height 11
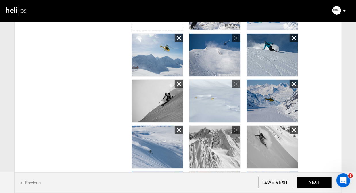
scroll to position [274, 0]
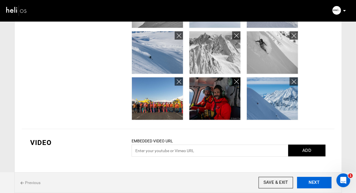
click at [313, 182] on button "NEXT" at bounding box center [314, 182] width 34 height 11
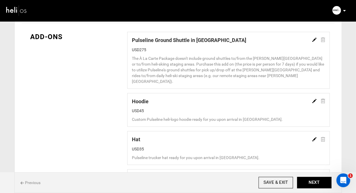
scroll to position [416, 0]
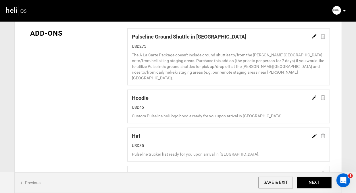
click at [324, 36] on div at bounding box center [316, 36] width 17 height 7
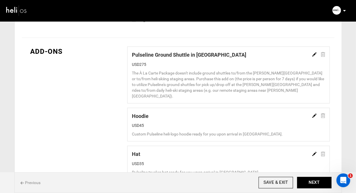
scroll to position [401, 0]
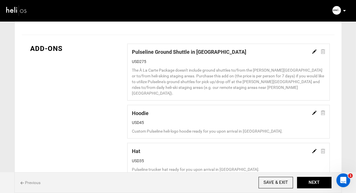
click at [280, 52] on div "Pulseline Ground Shuttle in [GEOGRAPHIC_DATA]" at bounding box center [228, 51] width 193 height 7
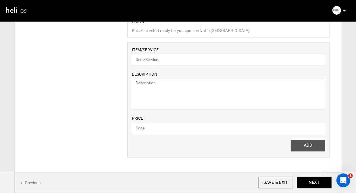
scroll to position [578, 0]
click at [309, 185] on button "NEXT" at bounding box center [314, 182] width 34 height 11
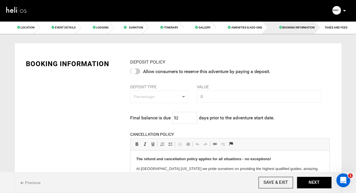
click at [172, 96] on div "DEPOSIT POLICY Allow consumers to reserve this adventure by paying a deposit. D…" at bounding box center [230, 187] width 208 height 256
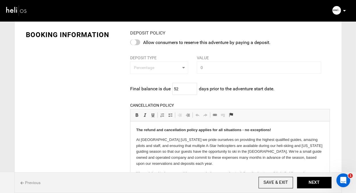
scroll to position [29, 0]
click at [161, 71] on div "DEPOSIT POLICY Allow consumers to reserve this adventure by paying a deposit. D…" at bounding box center [230, 158] width 208 height 256
click at [138, 41] on div at bounding box center [135, 42] width 10 height 6
click at [0, 0] on input "checkbox" at bounding box center [0, 0] width 0 height 0
type input "50"
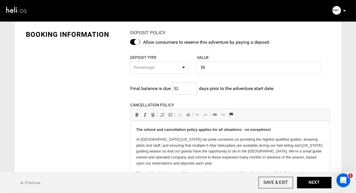
drag, startPoint x: 179, startPoint y: 89, endPoint x: 173, endPoint y: 87, distance: 5.6
click at [173, 87] on input "52" at bounding box center [184, 88] width 25 height 12
type input "7"
type input "60"
click at [29, 182] on span "Previous" at bounding box center [30, 183] width 20 height 6
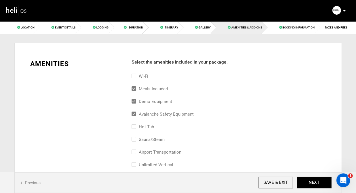
click at [135, 76] on input "Wi-Fi" at bounding box center [134, 79] width 4 height 13
checkbox input "false"
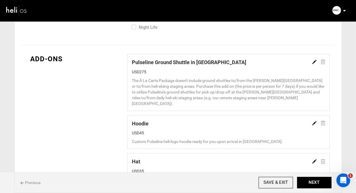
scroll to position [391, 0]
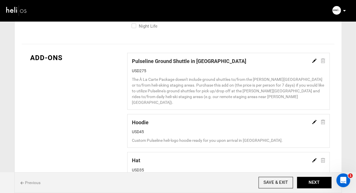
click at [324, 61] on div at bounding box center [316, 60] width 17 height 7
click at [280, 74] on div "Pulseline Ground Shuttle in Valdez USD275 The À La Carte Package doesn't includ…" at bounding box center [228, 81] width 193 height 48
click at [314, 61] on img at bounding box center [314, 61] width 4 height 4
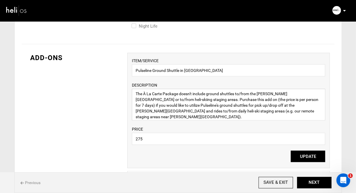
drag, startPoint x: 260, startPoint y: 112, endPoint x: 103, endPoint y: 86, distance: 158.5
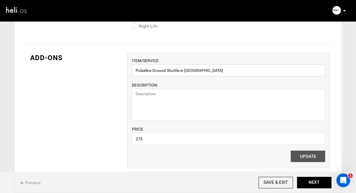
drag, startPoint x: 206, startPoint y: 70, endPoint x: 124, endPoint y: 68, distance: 81.4
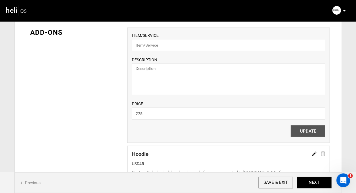
scroll to position [417, 0]
drag, startPoint x: 148, startPoint y: 115, endPoint x: 128, endPoint y: 114, distance: 20.4
click at [128, 114] on div "ITEM/SERVICE DESCRIPTION PRICE 275 Please enter valid price. UPDATE" at bounding box center [228, 85] width 203 height 115
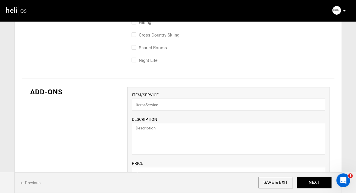
scroll to position [351, 0]
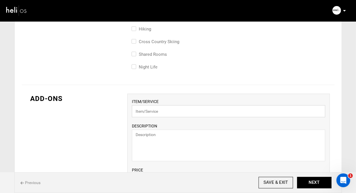
click at [155, 110] on input "text" at bounding box center [228, 111] width 193 height 12
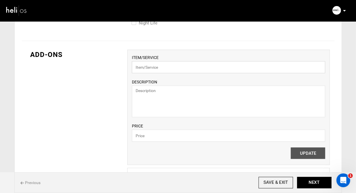
scroll to position [399, 0]
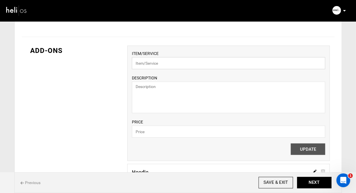
click at [160, 63] on input "text" at bounding box center [228, 63] width 193 height 12
type input "P"
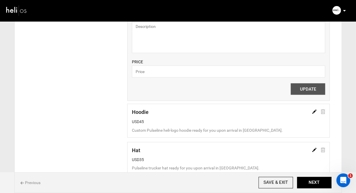
scroll to position [470, 0]
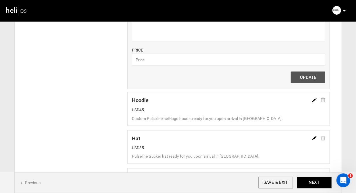
click at [314, 99] on img at bounding box center [314, 100] width 4 height 4
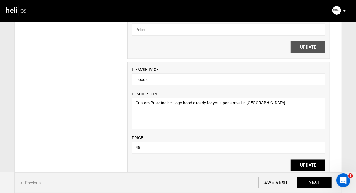
scroll to position [503, 0]
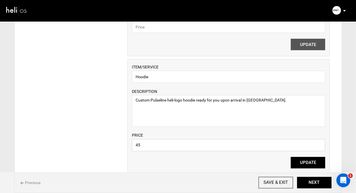
click at [138, 145] on input "45" at bounding box center [228, 145] width 193 height 12
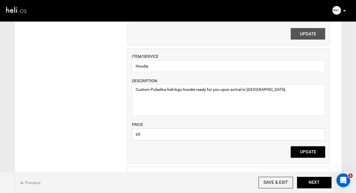
scroll to position [521, 0]
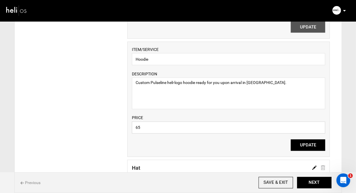
type input "65"
click at [242, 82] on textarea "Custom Pulseline heli-logo hoodie ready for you upon arrival in [GEOGRAPHIC_DAT…" at bounding box center [228, 94] width 193 height 32
click at [262, 84] on textarea "Custom Pulseline heli-logo hoodie ready for you in Valdez." at bounding box center [228, 94] width 193 height 32
type textarea "Custom Pulseline heli-logo hoodie ready for you in Valdez."
click at [305, 144] on button "UPDATE" at bounding box center [308, 144] width 34 height 11
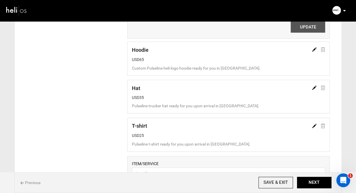
click at [314, 87] on img at bounding box center [314, 88] width 4 height 4
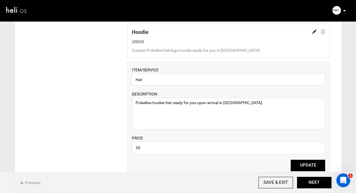
scroll to position [539, 0]
click at [138, 148] on input "35" at bounding box center [228, 148] width 193 height 12
type input "45"
click at [303, 165] on button "UPDATE" at bounding box center [308, 164] width 34 height 11
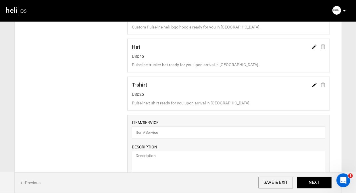
scroll to position [562, 0]
click at [315, 85] on img at bounding box center [314, 84] width 4 height 4
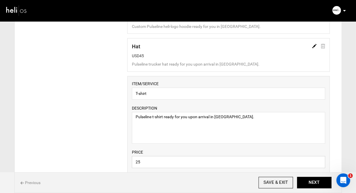
click at [137, 162] on input "25" at bounding box center [228, 162] width 193 height 12
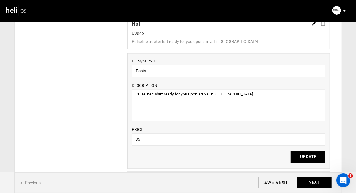
scroll to position [596, 0]
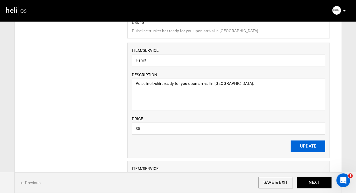
type input "35"
click at [301, 144] on button "UPDATE" at bounding box center [308, 146] width 34 height 11
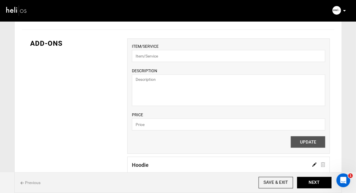
scroll to position [406, 0]
click at [315, 182] on button "NEXT" at bounding box center [314, 182] width 34 height 11
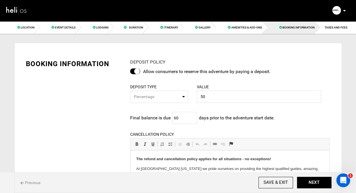
click at [34, 182] on span "Previous" at bounding box center [30, 183] width 20 height 6
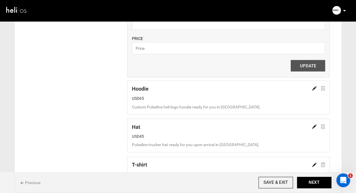
scroll to position [482, 0]
click at [312, 184] on button "NEXT" at bounding box center [314, 182] width 34 height 11
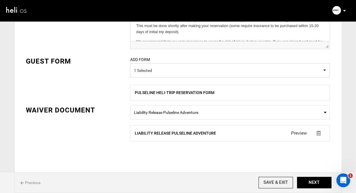
scroll to position [262, 0]
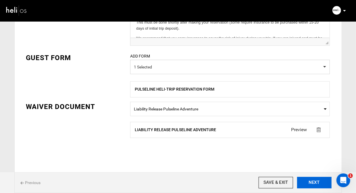
click at [314, 180] on button "NEXT" at bounding box center [314, 182] width 34 height 11
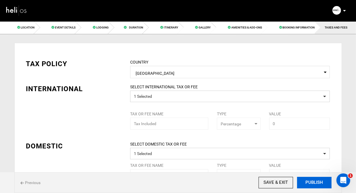
click at [316, 182] on button "PUBLISH" at bounding box center [314, 182] width 34 height 11
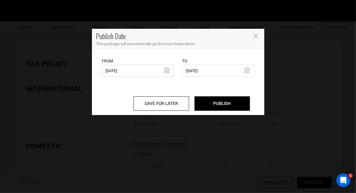
click at [166, 70] on input "[DATE]" at bounding box center [138, 71] width 72 height 12
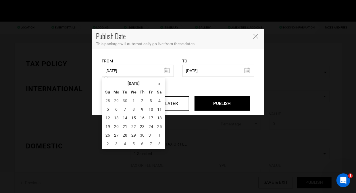
click at [133, 101] on td "1" at bounding box center [133, 100] width 9 height 9
click at [142, 100] on td "2" at bounding box center [142, 100] width 9 height 9
type input "10/02/2025"
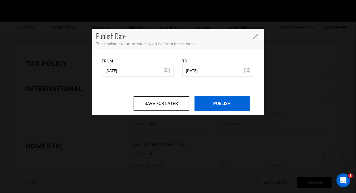
click at [220, 104] on input "PUBLISH" at bounding box center [222, 103] width 55 height 14
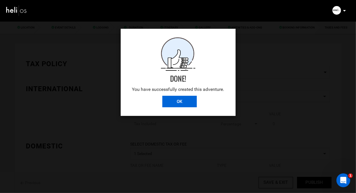
click at [173, 101] on input "OK" at bounding box center [179, 101] width 34 height 11
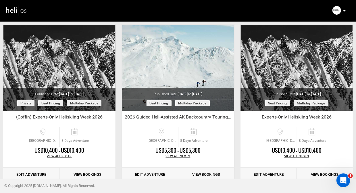
scroll to position [371, 0]
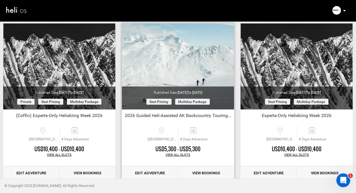
click at [144, 172] on link "Edit Adventure" at bounding box center [150, 173] width 56 height 14
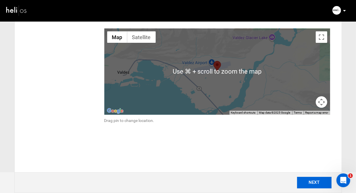
scroll to position [110, 0]
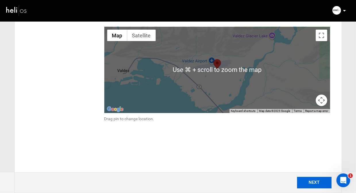
click at [316, 182] on button "NEXT" at bounding box center [314, 182] width 34 height 11
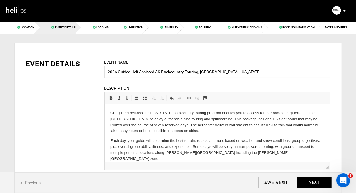
click at [127, 119] on p "Our guided heli-assisted Alaska backcountry touring program enables you to acce…" at bounding box center [217, 122] width 214 height 24
click at [181, 119] on p "Our guided heli-assisted Alaska backcountry touring program enables you to acce…" at bounding box center [217, 122] width 214 height 24
drag, startPoint x: 203, startPoint y: 119, endPoint x: 152, endPoint y: 120, distance: 51.2
click at [152, 120] on p "Our guided heli-assisted Alaska backcountry touring program enables you to acce…" at bounding box center [217, 122] width 214 height 24
click at [314, 119] on p "Our guided heli-assisted Alaska backcountry touring program enables you to acce…" at bounding box center [217, 122] width 214 height 24
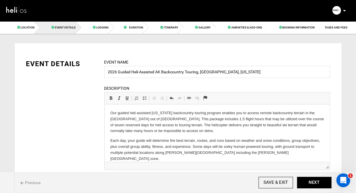
click at [132, 124] on p "Our guided heli-assisted Alaska backcountry touring program enables you to acce…" at bounding box center [217, 122] width 214 height 24
click at [196, 131] on p "Our guided heli-assisted Alaska backcountry touring program enables you to acce…" at bounding box center [217, 122] width 214 height 24
click at [120, 131] on p "Our guided heli-assisted Alaska backcountry touring program enables you to acce…" at bounding box center [217, 122] width 214 height 24
click at [120, 130] on p "Our guided heli-assisted Alaska backcountry touring program enables you to acce…" at bounding box center [217, 122] width 214 height 24
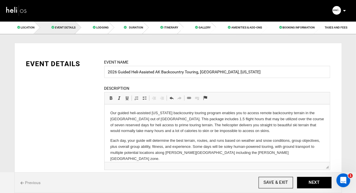
click at [165, 130] on p "Our guided heli-assisted Alaska backcountry touring program enables you to acce…" at bounding box center [217, 122] width 214 height 24
drag, startPoint x: 230, startPoint y: 130, endPoint x: 169, endPoint y: 128, distance: 61.0
click at [169, 128] on p "Our guided heli-assisted Alaska backcountry touring program enables you to acce…" at bounding box center [217, 122] width 214 height 24
click at [180, 130] on p "Our guided heli-assisted Alaska backcountry touring program enables you to acce…" at bounding box center [217, 122] width 214 height 24
click at [272, 130] on p "Our guided heli-assisted Alaska backcountry touring program enables you to acce…" at bounding box center [217, 122] width 214 height 24
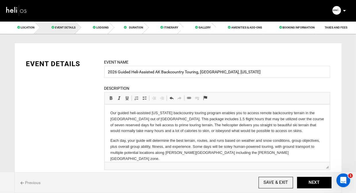
click at [233, 146] on p "Each day, your guide will determine the best terrain, routes, and runs based on…" at bounding box center [217, 149] width 214 height 24
click at [260, 131] on p "Our guided heli-assisted Alaska backcountry touring program enables you to acce…" at bounding box center [217, 122] width 214 height 24
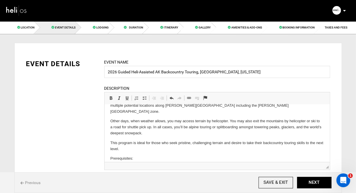
scroll to position [47, 0]
drag, startPoint x: 165, startPoint y: 116, endPoint x: 134, endPoint y: 116, distance: 30.5
click at [134, 118] on p "Other days, when weather allows, you may access terrain by helicopter. You may …" at bounding box center [217, 127] width 214 height 18
click at [179, 118] on p "Other days - pending weather conditions , you may access terrain by helicopter.…" at bounding box center [217, 127] width 214 height 18
click at [259, 118] on p "Other days - pending weather conditions - you may access terrain by helicopter.…" at bounding box center [217, 127] width 214 height 18
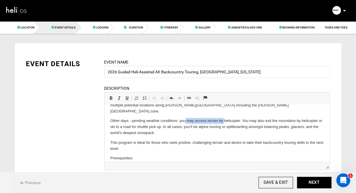
drag, startPoint x: 225, startPoint y: 114, endPoint x: 187, endPoint y: 114, distance: 38.2
click at [187, 118] on p "Other days - pending weather conditions - you may access terrain by helicopter.…" at bounding box center [217, 127] width 214 height 18
click at [233, 118] on p "Other days - pending weather conditions - you'll take a beautiful helicopter. Y…" at bounding box center [217, 127] width 214 height 18
click at [210, 122] on p "Other days - pending weather conditions - you'll take a beautiful helicopterr r…" at bounding box center [217, 127] width 214 height 18
drag, startPoint x: 157, startPoint y: 120, endPoint x: 147, endPoint y: 121, distance: 10.1
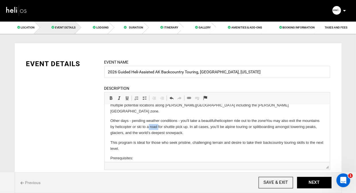
click at [147, 121] on p "Other days - pending weather conditions - you'll take a beautiful helicopterr r…" at bounding box center [217, 127] width 214 height 18
click at [196, 120] on p "Other days - pending weather conditions - you'll take a beautiful helicopterr r…" at bounding box center [217, 127] width 214 height 18
drag, startPoint x: 131, startPoint y: 120, endPoint x: 125, endPoint y: 118, distance: 7.0
click at [125, 118] on p "Other days - pending weather conditions - you'll take a beautiful helicopterr r…" at bounding box center [217, 127] width 214 height 18
click at [199, 121] on p "Other days - pending weather conditions - you'll take a beautiful helicopterr r…" at bounding box center [217, 127] width 214 height 18
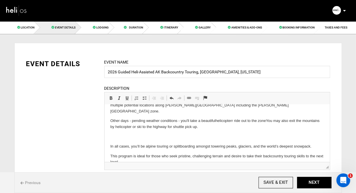
click at [269, 118] on p "Other days - pending weather conditions - you'll take a beautiful helicopterr r…" at bounding box center [217, 124] width 214 height 12
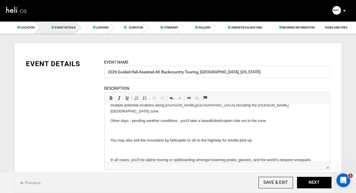
click at [278, 118] on p "Other days - pending weather conditions - you'll take a beautiful helicopterr r…" at bounding box center [217, 121] width 214 height 6
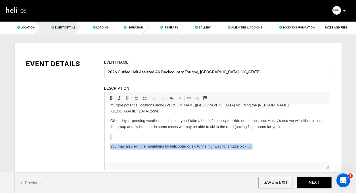
drag, startPoint x: 259, startPoint y: 141, endPoint x: 90, endPoint y: 127, distance: 169.6
click at [104, 127] on html "Our guided heli-assisted Alaska backcountry touring program enables you to acce…" at bounding box center [216, 178] width 225 height 242
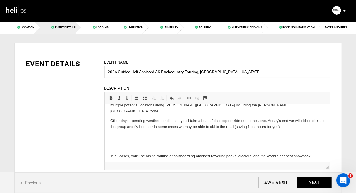
click at [127, 146] on body "Our guided heli-assisted Alaska backcountry touring program enables you to acce…" at bounding box center [217, 172] width 214 height 220
drag, startPoint x: 145, startPoint y: 150, endPoint x: 103, endPoint y: 151, distance: 42.5
click at [104, 151] on html "Our guided heli-assisted Alaska backcountry touring program enables you to acce…" at bounding box center [216, 173] width 225 height 232
click at [122, 143] on p at bounding box center [217, 146] width 214 height 6
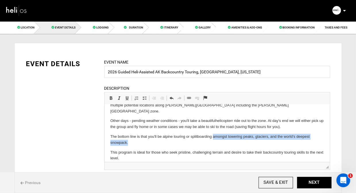
drag, startPoint x: 176, startPoint y: 137, endPoint x: 213, endPoint y: 131, distance: 36.9
click at [213, 133] on p "The bottom line is that you'll be alpine touring or splitboarding amongst tower…" at bounding box center [217, 139] width 214 height 12
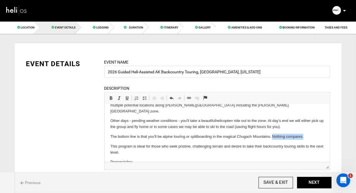
drag, startPoint x: 314, startPoint y: 130, endPoint x: 272, endPoint y: 132, distance: 42.3
click at [272, 133] on p "The bottom line is that you'll be alpine touring or splitboarding in the magica…" at bounding box center [217, 136] width 214 height 6
click at [211, 133] on p "The bottom line is that you'll be alpine touring or splitboarding in the magica…" at bounding box center [217, 136] width 214 height 6
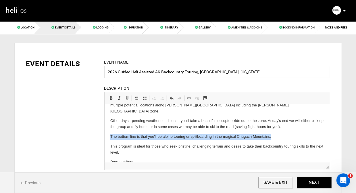
drag, startPoint x: 277, startPoint y: 131, endPoint x: 93, endPoint y: 132, distance: 184.2
click at [104, 132] on html "Our guided heli-assisted Alaska backcountry touring program enables you to acce…" at bounding box center [216, 163] width 225 height 212
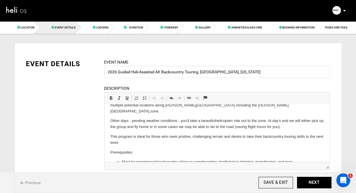
click at [160, 133] on p "This program is ideal for those who seek pristine, challenging terrain and desi…" at bounding box center [217, 139] width 214 height 12
click at [159, 137] on p "This program is ideal for skiers and snowboarders who seek pristine, challengin…" at bounding box center [217, 139] width 214 height 12
click at [227, 138] on p "This program is ideal for skiers and snowboarders who seek pristine, challengin…" at bounding box center [217, 139] width 214 height 12
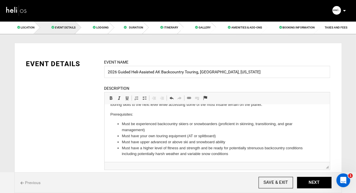
scroll to position [83, 0]
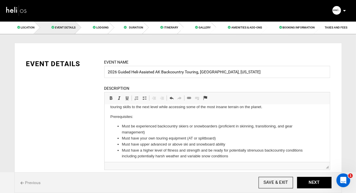
click at [149, 135] on li "Must have your own touring equipment (AT or splitboard)" at bounding box center [217, 138] width 191 height 6
click at [232, 135] on li "Must have all of your own touring equipment (AT or splitboard)" at bounding box center [217, 138] width 191 height 6
click at [151, 141] on li "Must have upper advanced or above ski and snowboard ability" at bounding box center [217, 144] width 191 height 6
click at [188, 141] on li "Must have upper- advanced or above ski and snowboard ability" at bounding box center [217, 144] width 191 height 6
click at [202, 141] on li "Must have upper- advanced or above skiing and snowboard ability" at bounding box center [217, 144] width 191 height 6
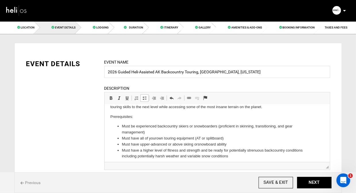
click at [216, 141] on li "Must have upper- advanced or above skiing or snowboard ability" at bounding box center [217, 144] width 191 height 6
click at [154, 147] on li "Must have a higher level of fitness and strength and be ready for potentially s…" at bounding box center [217, 153] width 191 height 12
drag, startPoint x: 244, startPoint y: 143, endPoint x: 198, endPoint y: 144, distance: 46.0
click at [198, 147] on li "Must have a high level of fitness and strength and be ready for potentially str…" at bounding box center [217, 153] width 191 height 12
click at [215, 147] on li "Must have a high level of fitness and strength and be ready for potentially str…" at bounding box center [217, 153] width 191 height 12
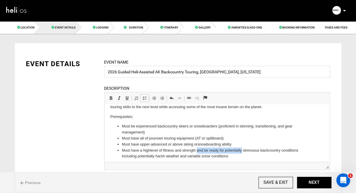
drag, startPoint x: 243, startPoint y: 143, endPoint x: 197, endPoint y: 145, distance: 45.4
click at [197, 147] on li "Must have a high level of fitness and strength and be ready for potentially str…" at bounding box center [217, 153] width 191 height 12
click at [252, 147] on li "Must have a high level of fitness and strength - this is a strenuous backcountr…" at bounding box center [217, 153] width 191 height 12
drag, startPoint x: 250, startPoint y: 149, endPoint x: 198, endPoint y: 149, distance: 52.0
click at [198, 149] on li "Must have a high level of fitness and strength - this is a strenuous backcountr…" at bounding box center [217, 153] width 191 height 12
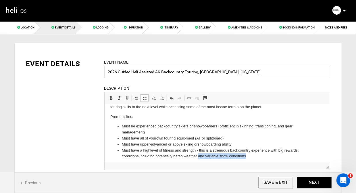
copy li "and variable snow conditions"
click at [244, 141] on li "Must have upper- advanced or above skiing or snowboarding ability" at bounding box center [217, 144] width 191 height 6
click at [242, 141] on li "Must have upper- advanced or above skiing or snowboarding ability and variable …" at bounding box center [217, 144] width 191 height 6
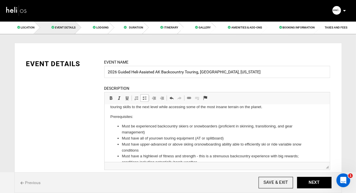
click at [164, 144] on li "Must have upper- advanced or above skiing or snowboarding ability able to effic…" at bounding box center [217, 147] width 191 height 12
drag, startPoint x: 156, startPoint y: 156, endPoint x: 118, endPoint y: 158, distance: 38.0
click at [118, 158] on ul "Must be experienced backcountry skiers or snowboarders (proficient in skinning,…" at bounding box center [217, 144] width 214 height 42
click at [151, 157] on li "Must have a high level of fitness and strength - this is a strenuous backcountr…" at bounding box center [217, 159] width 191 height 12
click at [165, 156] on li "Must have a high level of fitness and strength - this is a strenuous backcountr…" at bounding box center [217, 159] width 191 height 12
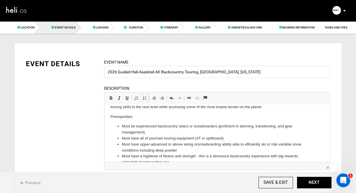
click at [122, 156] on li "Must have a high level of fitness and strength - this is a strenuous backcountr…" at bounding box center [217, 159] width 191 height 12
click at [199, 156] on li "Must have a high level of fitness and strength - this is a strenuous backcountr…" at bounding box center [217, 159] width 191 height 12
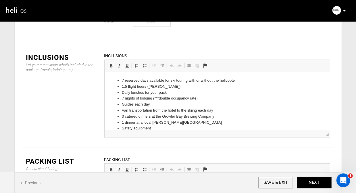
scroll to position [720, 0]
click at [225, 81] on li "7 reserved days available for ski touring with or without the helicopter" at bounding box center [217, 81] width 191 height 6
click at [238, 81] on li "7 reserved days available for ski touring with or without the helicopter" at bounding box center [217, 81] width 191 height 6
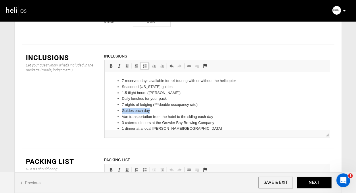
drag, startPoint x: 162, startPoint y: 108, endPoint x: 84, endPoint y: 110, distance: 77.9
click at [104, 110] on html "7 reserved days available for ski touring with or without the helicopter Season…" at bounding box center [216, 129] width 225 height 115
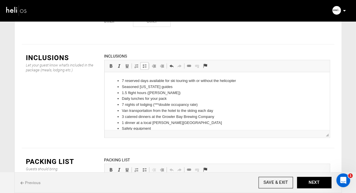
click at [178, 86] on li "Seasoned Alaska guides" at bounding box center [217, 87] width 191 height 6
click at [172, 97] on li "Daily lunches for your pack" at bounding box center [217, 98] width 191 height 6
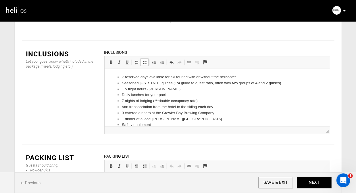
scroll to position [725, 0]
click at [222, 107] on li "Van transportation from the hotel to the skiing each day" at bounding box center [217, 106] width 191 height 6
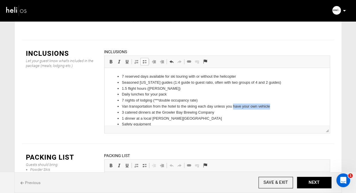
drag, startPoint x: 273, startPoint y: 106, endPoint x: 233, endPoint y: 108, distance: 39.7
click at [233, 108] on li "Van transportation from the hotel to the skiing each day unless you have your o…" at bounding box center [217, 106] width 191 height 6
click at [218, 113] on li "3 catered dinners at the Growler Bay Brewing Company" at bounding box center [217, 112] width 191 height 6
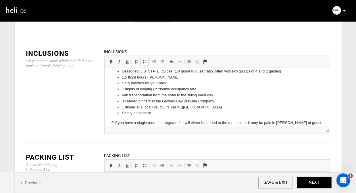
scroll to position [14, 0]
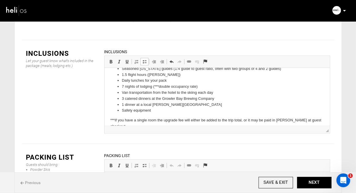
click at [192, 103] on li "1 dinner at a local Valdez restaurant" at bounding box center [217, 104] width 191 height 6
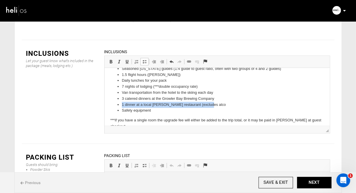
drag, startPoint x: 214, startPoint y: 103, endPoint x: 104, endPoint y: 105, distance: 110.7
click at [104, 105] on html "7 reserved days available for ski touring with or without the helicopter Season…" at bounding box center [216, 108] width 225 height 109
click at [216, 104] on li "1 dinner at a local Valdez restaurant (excludes alco" at bounding box center [217, 104] width 191 height 6
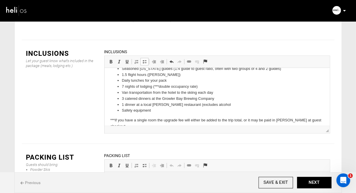
click at [61, 82] on div "Inclusions Let your guest know what's included in the package (meals, lodging e…" at bounding box center [178, 92] width 313 height 86
click at [158, 111] on li "Safety equipment" at bounding box center [217, 110] width 191 height 6
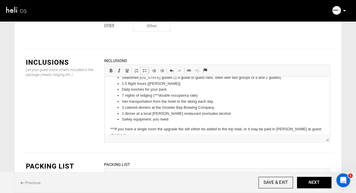
scroll to position [709, 0]
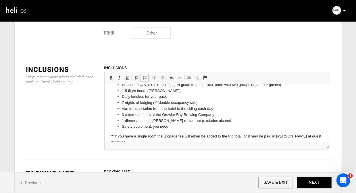
drag, startPoint x: 170, startPoint y: 126, endPoint x: 96, endPoint y: 124, distance: 74.5
click at [104, 124] on html "7 reserved days available for ski touring with or without the helicopter Season…" at bounding box center [216, 124] width 225 height 109
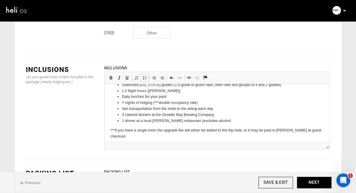
click at [201, 129] on p "***If you have a single room the upgrade fee will either be added to the trip t…" at bounding box center [217, 133] width 214 height 12
click at [236, 129] on p "***If you have a single room the upgrade fee will be added to the trip total, o…" at bounding box center [217, 133] width 214 height 12
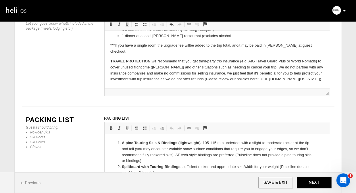
scroll to position [763, 0]
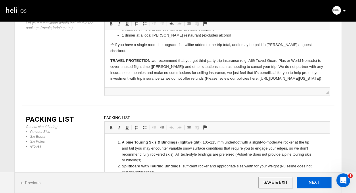
click at [315, 184] on button "NEXT" at bounding box center [314, 182] width 34 height 11
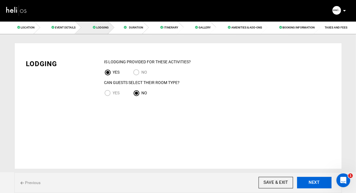
click at [315, 184] on button "NEXT" at bounding box center [314, 182] width 34 height 11
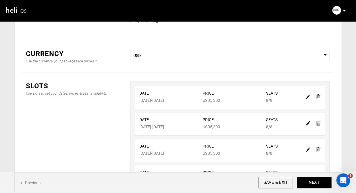
scroll to position [70, 0]
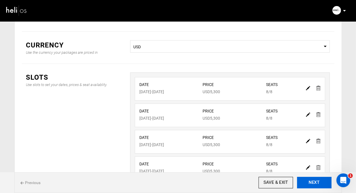
click at [310, 184] on button "NEXT" at bounding box center [314, 182] width 34 height 11
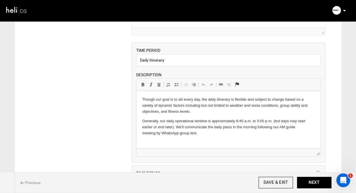
scroll to position [109, 0]
click at [195, 111] on p "Though our goal is to ski every day, the daily itinerary is flexible and subjec…" at bounding box center [228, 104] width 173 height 18
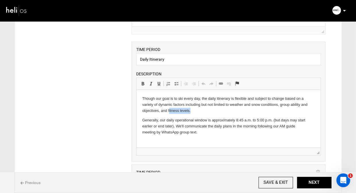
drag, startPoint x: 198, startPoint y: 111, endPoint x: 169, endPoint y: 112, distance: 29.3
click at [169, 112] on p "Though our goal is to ski every day, the daily itinerary is flexible and subjec…" at bounding box center [228, 104] width 173 height 18
click at [142, 112] on html "Though our goal is to ski every day, the daily itinerary is flexible and subjec…" at bounding box center [229, 115] width 184 height 51
click at [171, 125] on p "Generally, our daily operational window is approximately 8:45 a.m. to 5:00 p.m.…" at bounding box center [228, 126] width 173 height 18
click at [243, 121] on p "Generally, our daily operational window is approximately 8:45 a.m. to 5:00 p.m.…" at bounding box center [228, 126] width 173 height 18
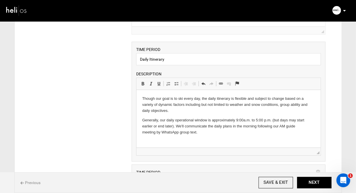
click at [142, 126] on html "Though our goal is to ski every day, the daily itinerary is flexible and subjec…" at bounding box center [229, 115] width 184 height 51
click at [166, 126] on p "Generally, our daily operational window is approximately 9:00 a.m. to 5:00 p.m.…" at bounding box center [228, 126] width 173 height 18
click at [291, 121] on p "Generally, our daily operational window is approximately 9:00 a.m. to 5:00 p.m.…" at bounding box center [228, 126] width 173 height 18
click at [241, 126] on p "Generally, our daily operational window is approximately 9:00 a.m. to 5:00 p.m.…" at bounding box center [228, 126] width 173 height 18
click at [201, 131] on p "Generally, our daily operational window is approximately 9:00 a.m. to 5:00 p.m.…" at bounding box center [228, 126] width 173 height 18
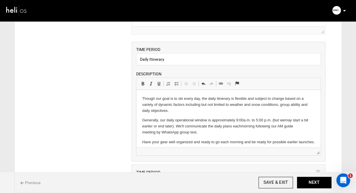
scroll to position [3, 0]
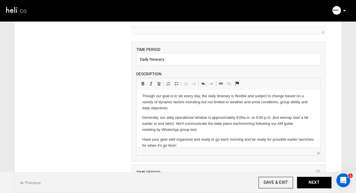
click at [243, 140] on p "Have your gear well organized and ready to go each morning and be ready for pos…" at bounding box center [228, 142] width 173 height 12
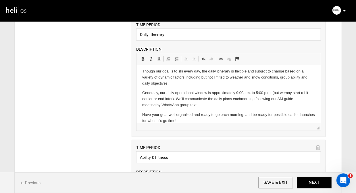
scroll to position [136, 0]
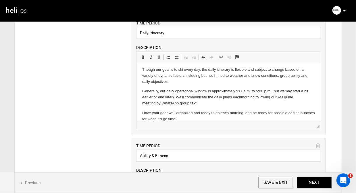
click at [149, 119] on p "Have your gear well organized and ready to go each morning, and be ready for po…" at bounding box center [228, 116] width 173 height 12
click at [92, 117] on div "ITINERARY ARRIVAL INSTRUCTIONS Rich Text Editor, editor29 Editor toolbars Basic…" at bounding box center [178, 160] width 313 height 491
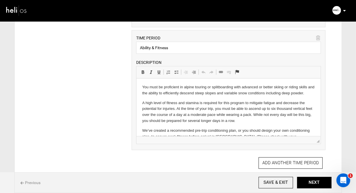
scroll to position [244, 0]
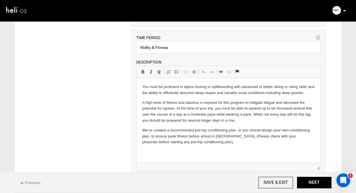
drag, startPoint x: 454, startPoint y: 218, endPoint x: 317, endPoint y: 160, distance: 149.2
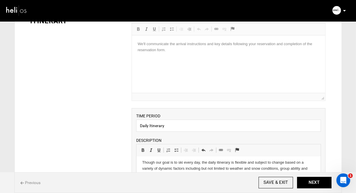
scroll to position [0, 0]
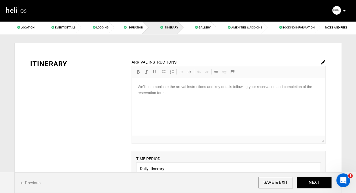
click at [324, 61] on img at bounding box center [323, 62] width 4 height 4
click at [176, 86] on p "We'll communicate the arrival instructions and key details following your reser…" at bounding box center [229, 90] width 182 height 12
click at [180, 94] on p "We'll communicate all of the arrival instructions and key details following you…" at bounding box center [229, 90] width 182 height 12
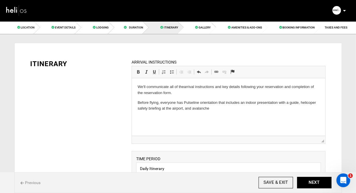
click at [193, 108] on p "Before flying, everyone has Pulseline orientation that includes an indoor prese…" at bounding box center [229, 105] width 182 height 12
click at [232, 109] on p "Before flying, everyone has Pulseline orientation that includes an indoor prese…" at bounding box center [229, 105] width 182 height 12
click at [255, 109] on p "Before flying, everyone has Pulseline orientation that includes an indoor prese…" at bounding box center [229, 105] width 182 height 12
click at [299, 107] on p "Before flying, everyone has Pulseline orientation that includes an indoor prese…" at bounding box center [229, 105] width 182 height 12
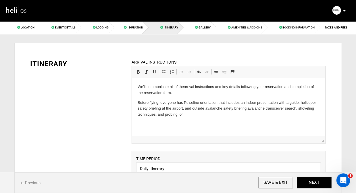
click at [300, 108] on p "Before flying, everyone has Pulseline orientation that includes an indoor prese…" at bounding box center [229, 108] width 182 height 18
drag, startPoint x: 234, startPoint y: 115, endPoint x: 197, endPoint y: 115, distance: 37.1
click at [197, 115] on p "Before flying, everyone has Pulseline orientation that includes an indoor prese…" at bounding box center [229, 108] width 182 height 18
click at [150, 115] on p "Before flying, everyone has Pulseline orientation that includes an indoor prese…" at bounding box center [229, 108] width 182 height 18
click at [183, 114] on p "Before flying, everyone has Pulseline orientation that includes an indoor prese…" at bounding box center [229, 108] width 182 height 18
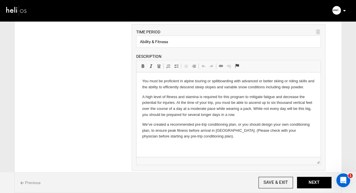
scroll to position [252, 0]
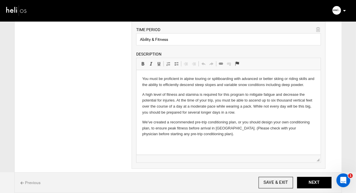
click at [303, 85] on p "You must be proficient in alpine touring or splitboarding with advanced or bett…" at bounding box center [228, 82] width 173 height 12
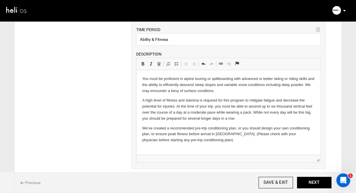
click at [184, 90] on p "You must be proficient in alpine touring or splitboarding with advanced or bett…" at bounding box center [228, 85] width 173 height 18
click at [223, 90] on p "You must be proficient in alpine touring or splitboarding with advanced or bett…" at bounding box center [228, 85] width 173 height 18
click at [151, 91] on p "You must be proficient in alpine touring or splitboarding with advanced or bett…" at bounding box center [228, 85] width 173 height 18
click at [242, 92] on p "You must be proficient in alpine touring or splitboarding with advanced or bett…" at bounding box center [228, 85] width 173 height 18
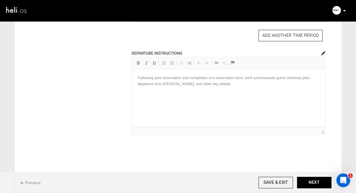
scroll to position [399, 0]
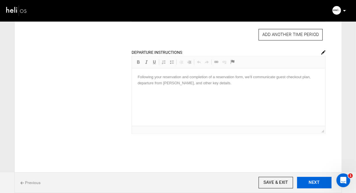
click at [309, 181] on button "NEXT" at bounding box center [314, 182] width 34 height 11
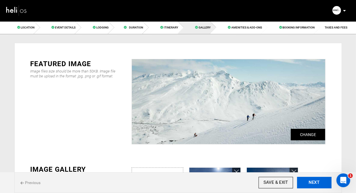
click at [309, 181] on button "NEXT" at bounding box center [314, 182] width 34 height 11
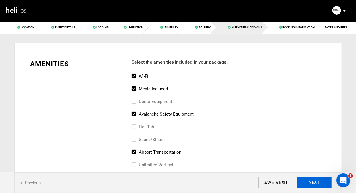
click at [309, 181] on button "NEXT" at bounding box center [314, 182] width 34 height 11
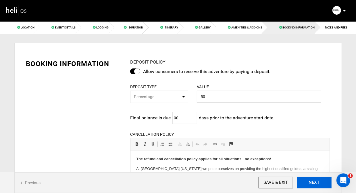
click at [309, 181] on button "NEXT" at bounding box center [314, 182] width 34 height 11
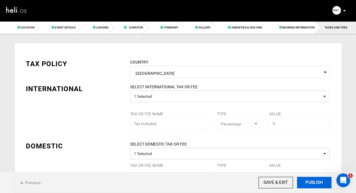
click at [309, 181] on button "PUBLISH" at bounding box center [314, 182] width 34 height 11
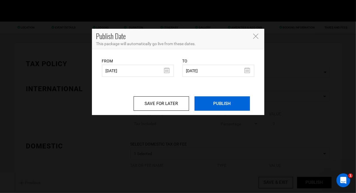
click at [220, 106] on input "PUBLISH" at bounding box center [222, 103] width 55 height 14
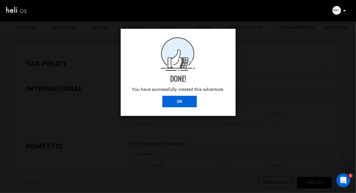
click at [166, 100] on input "OK" at bounding box center [179, 101] width 34 height 11
